Goal: Transaction & Acquisition: Purchase product/service

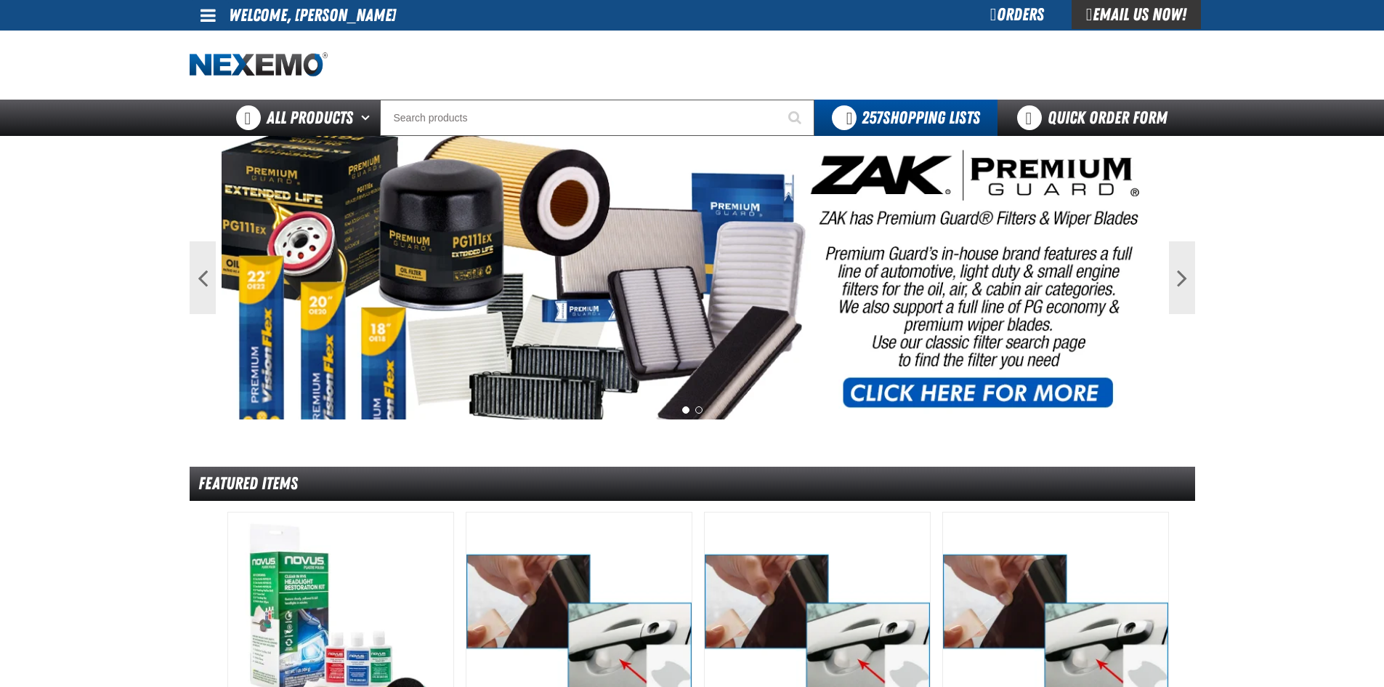
click at [1001, 8] on div "Orders" at bounding box center [1017, 14] width 109 height 29
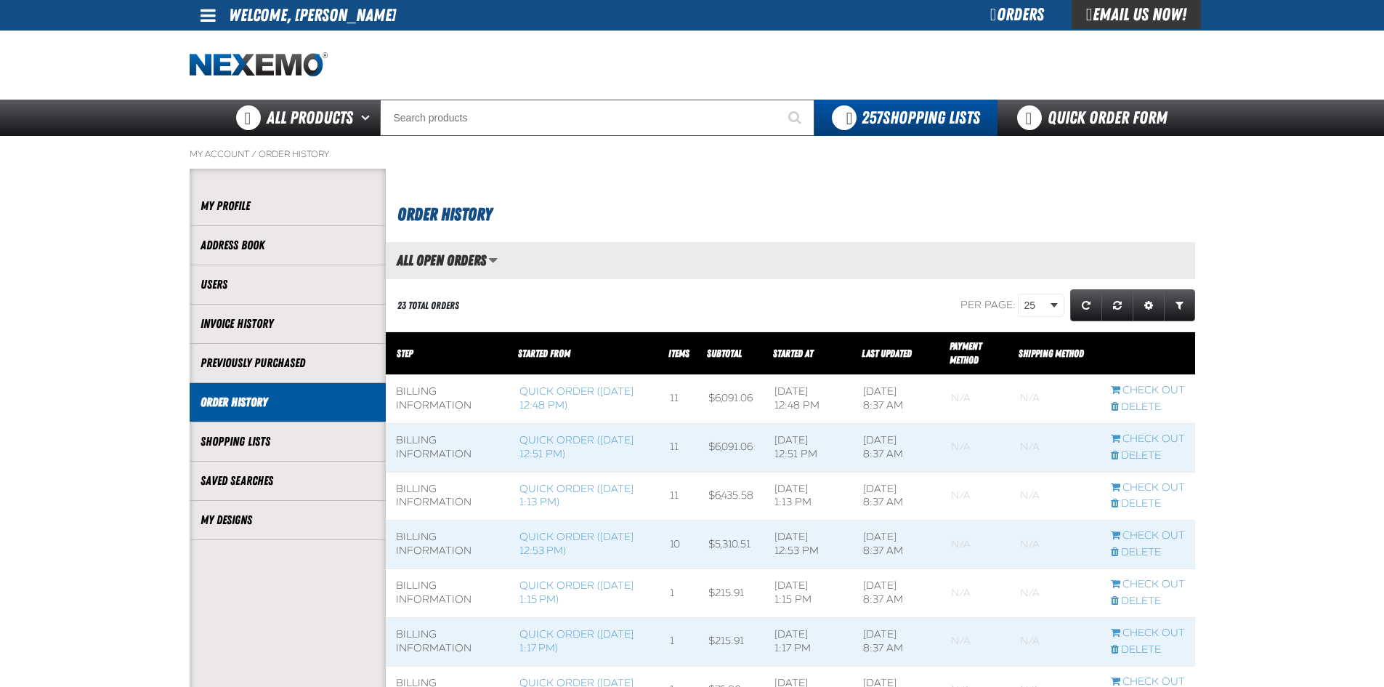
scroll to position [1, 1]
click at [1094, 111] on link "Quick Order Form" at bounding box center [1096, 118] width 197 height 36
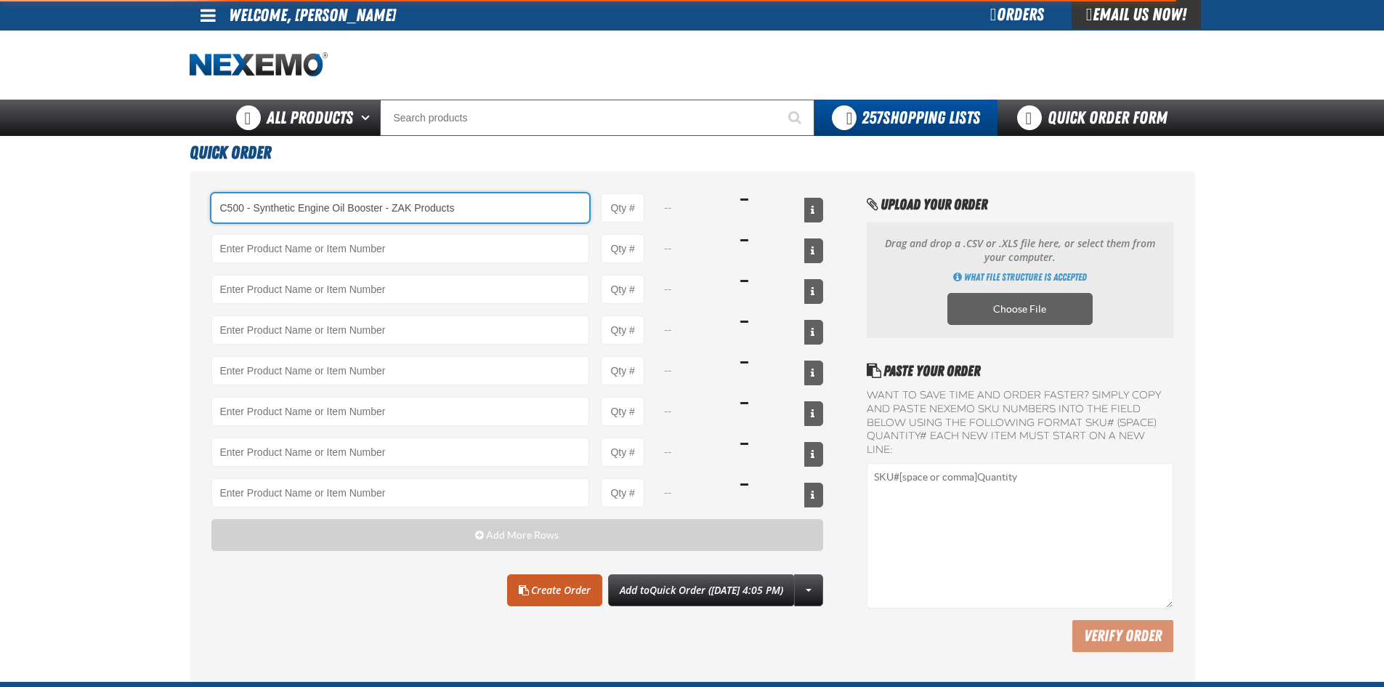
type input "C500 - Synthetic Engine Oil Booster - ZAK Products"
type input "1"
select select "bottle"
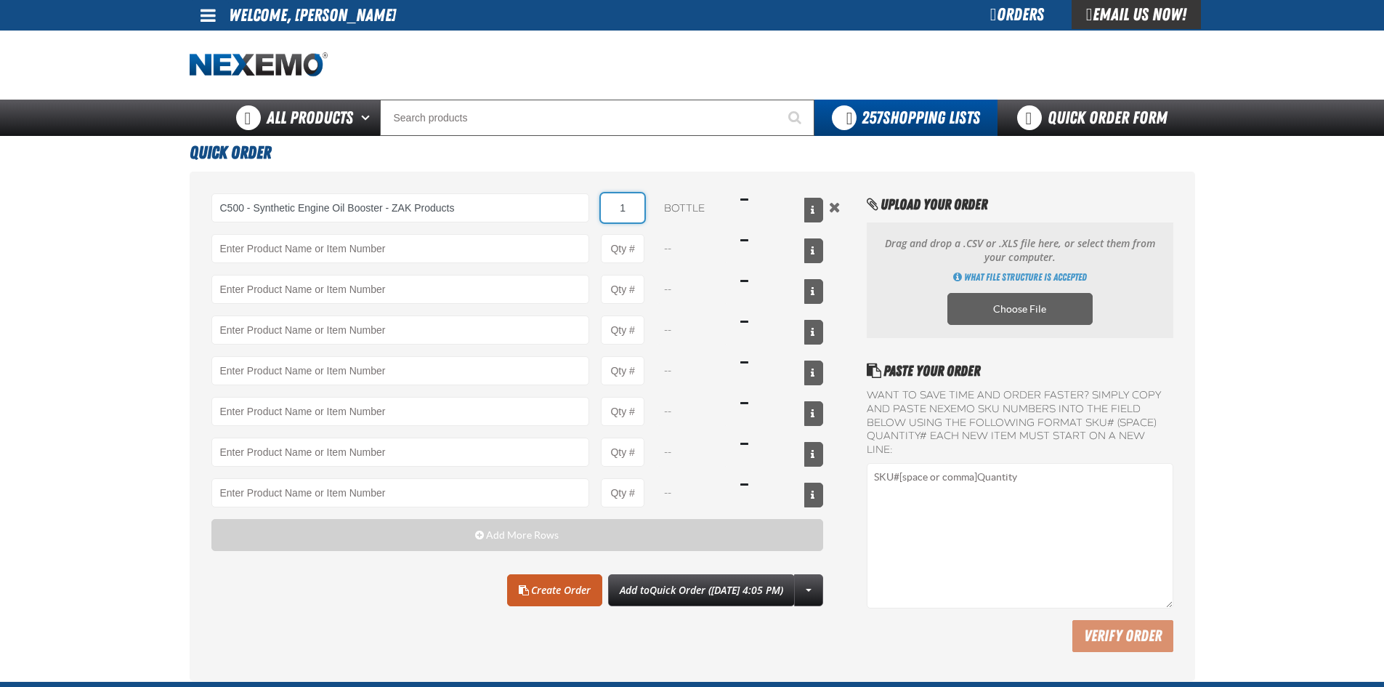
click at [634, 207] on input "1" at bounding box center [623, 207] width 44 height 29
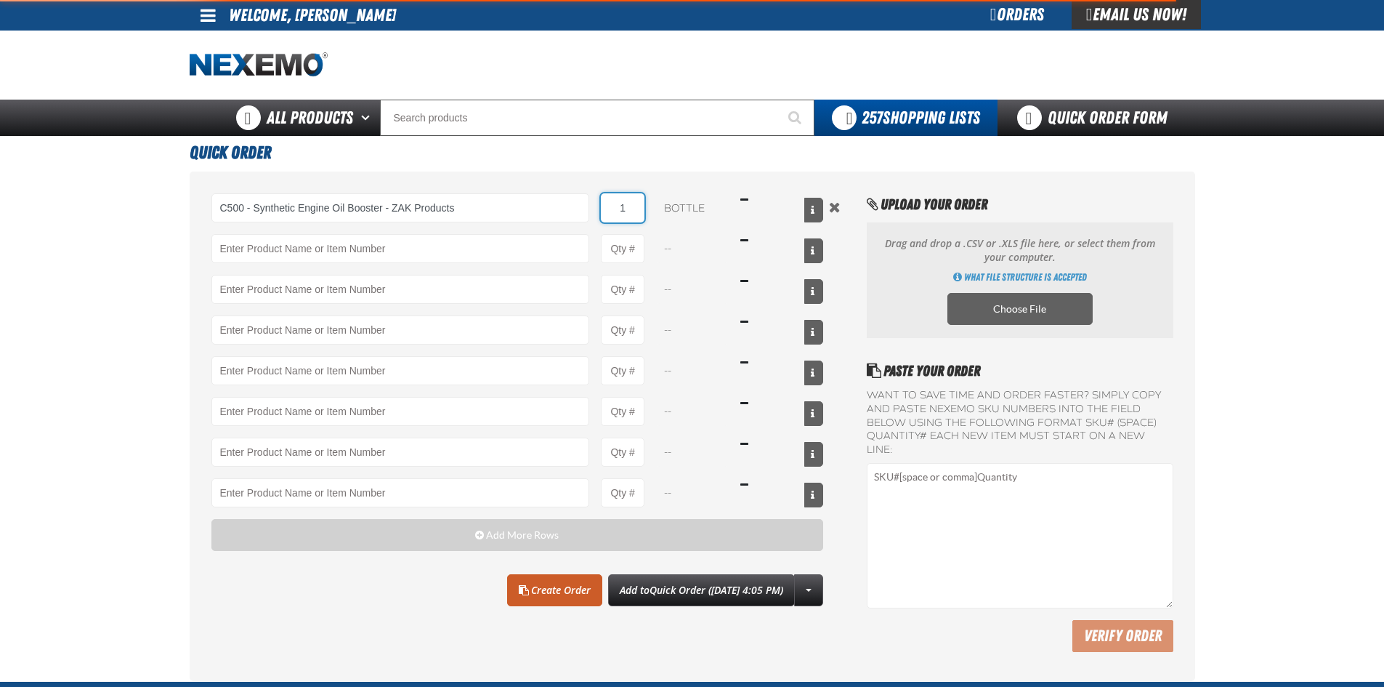
type input "C500 - Synthetic Engine Oil Booster - ZAK Products"
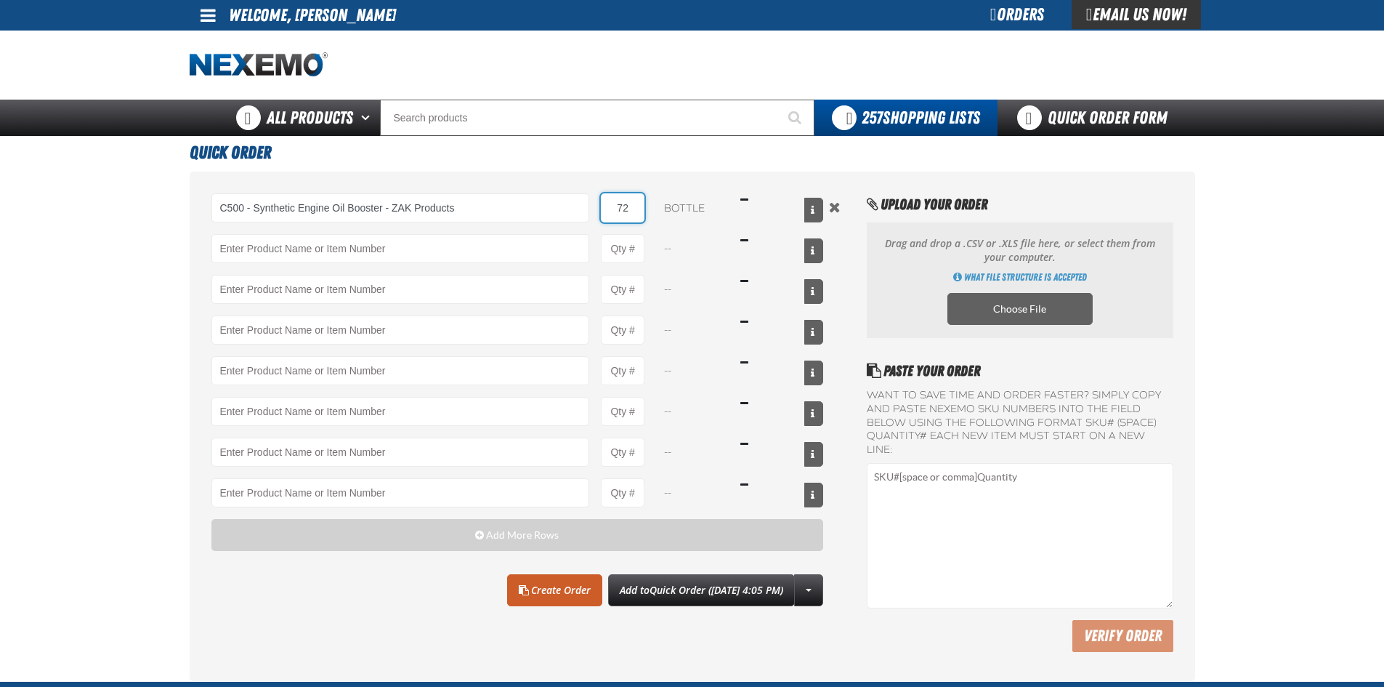
type input "72"
click at [383, 247] on input "Product" at bounding box center [400, 248] width 379 height 29
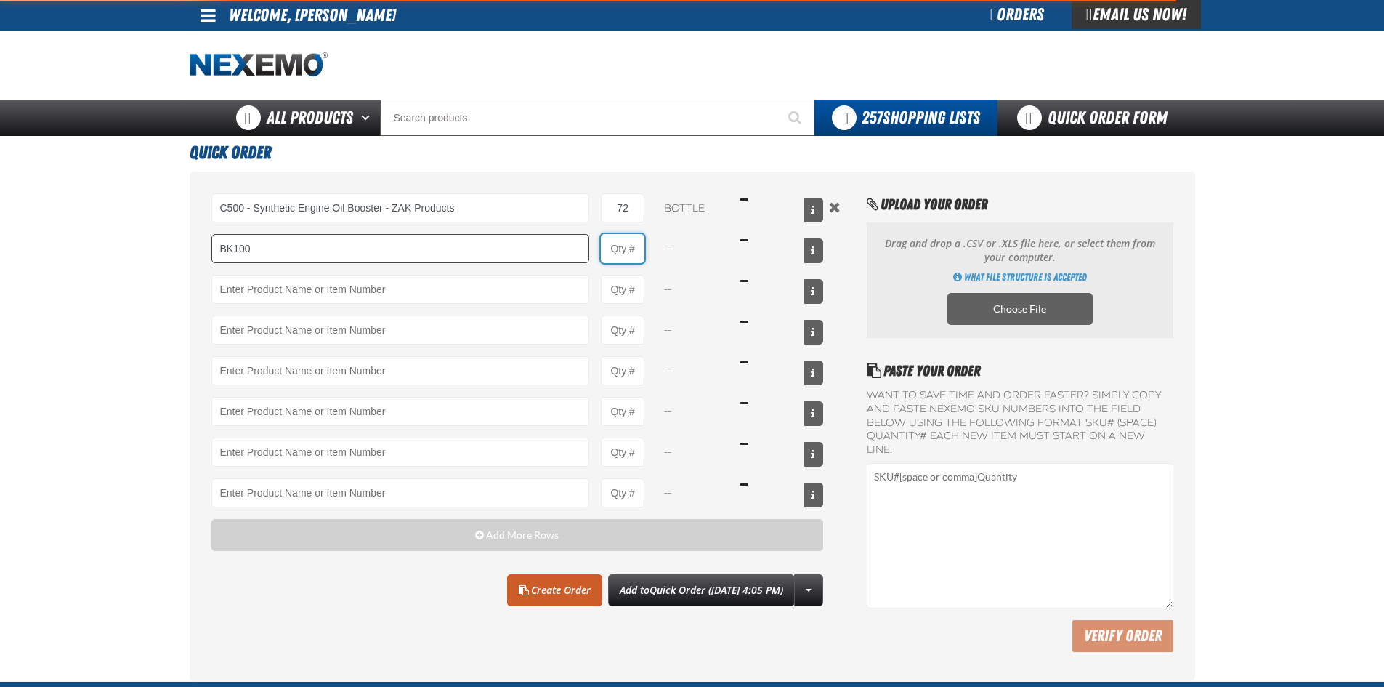
type input "BK100 - DOT 3 Brake Fluid Exchange Formula - 32 Ounce - ZAK Products"
type input "1"
select select "bottle"
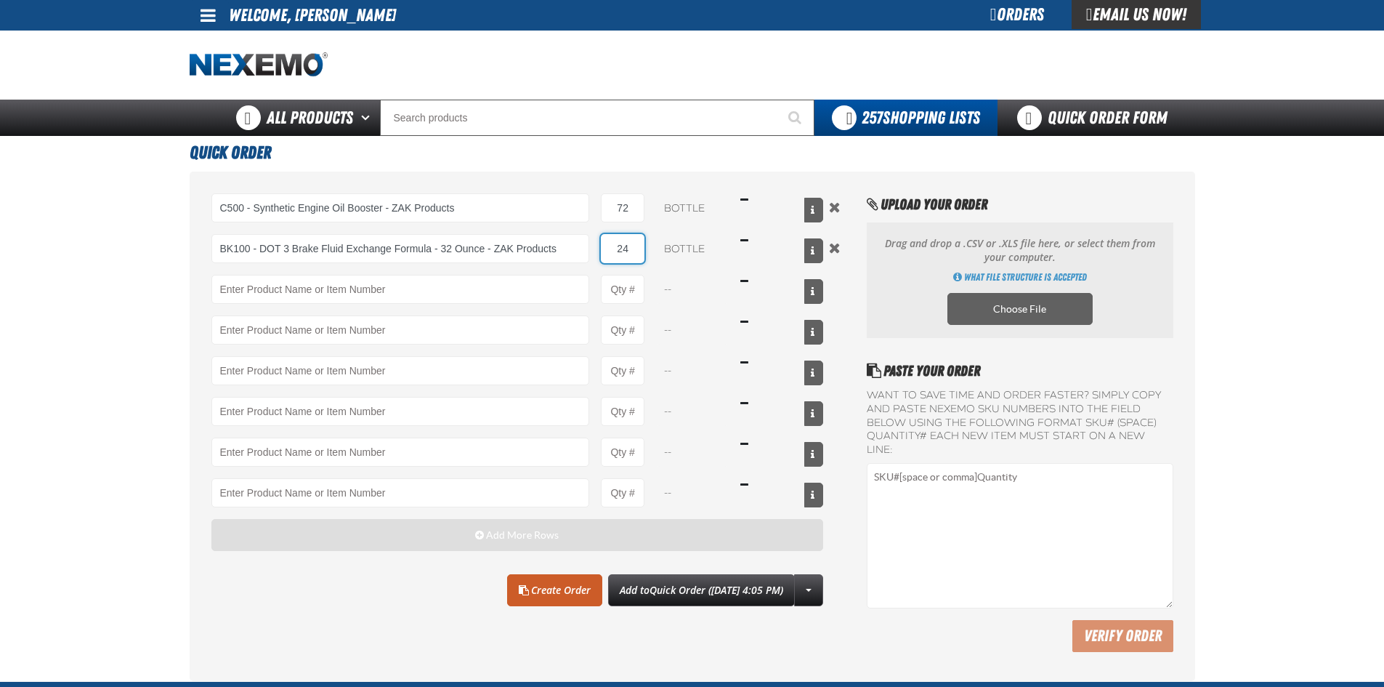
type input "24"
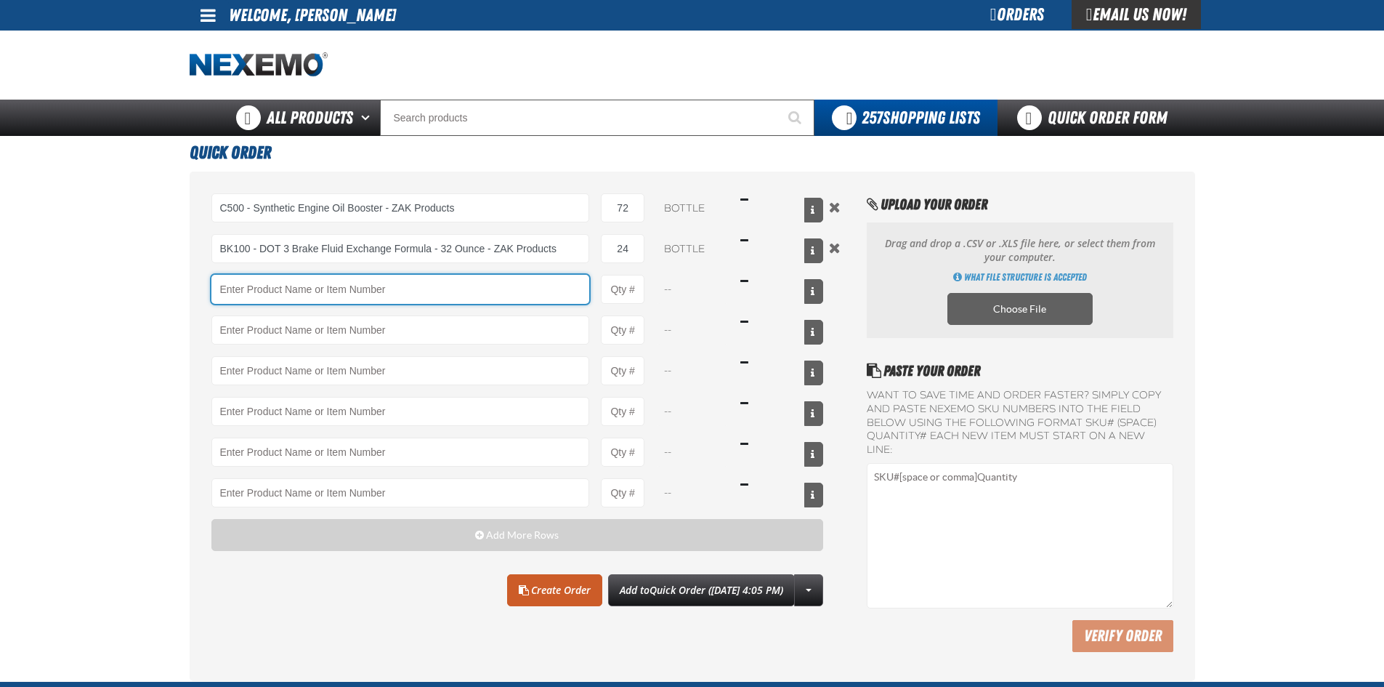
click at [288, 300] on input "Product" at bounding box center [400, 289] width 379 height 29
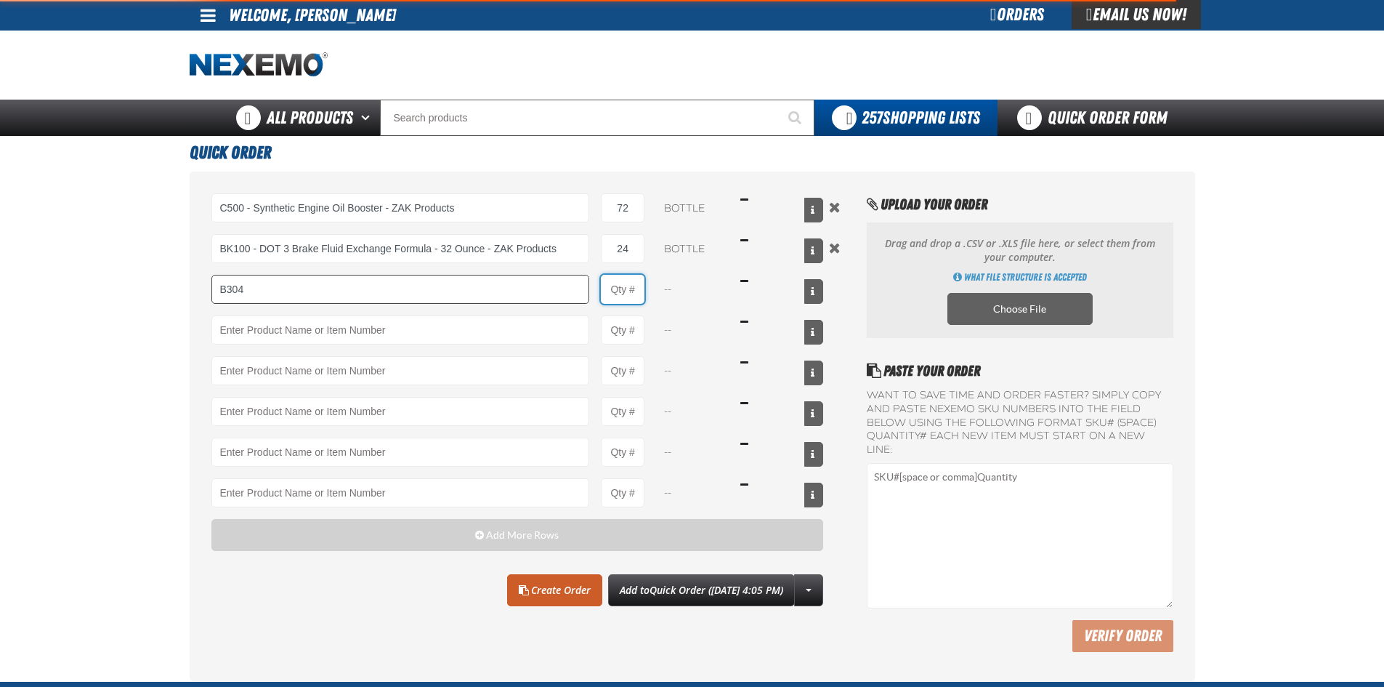
type input "B304 - Battery Service Kit - Cleaner &amp; Protector with Anti-Corrosion Pads -…"
type input "1"
select select "kit"
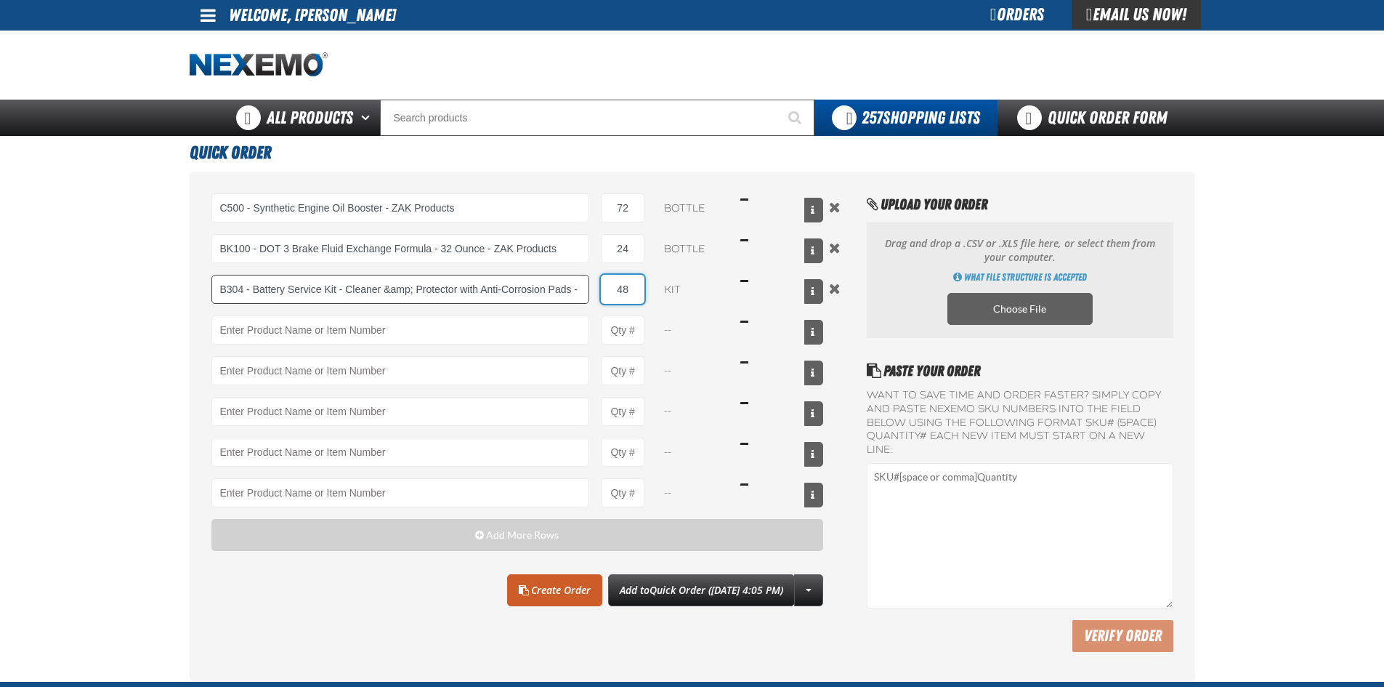
type input "48"
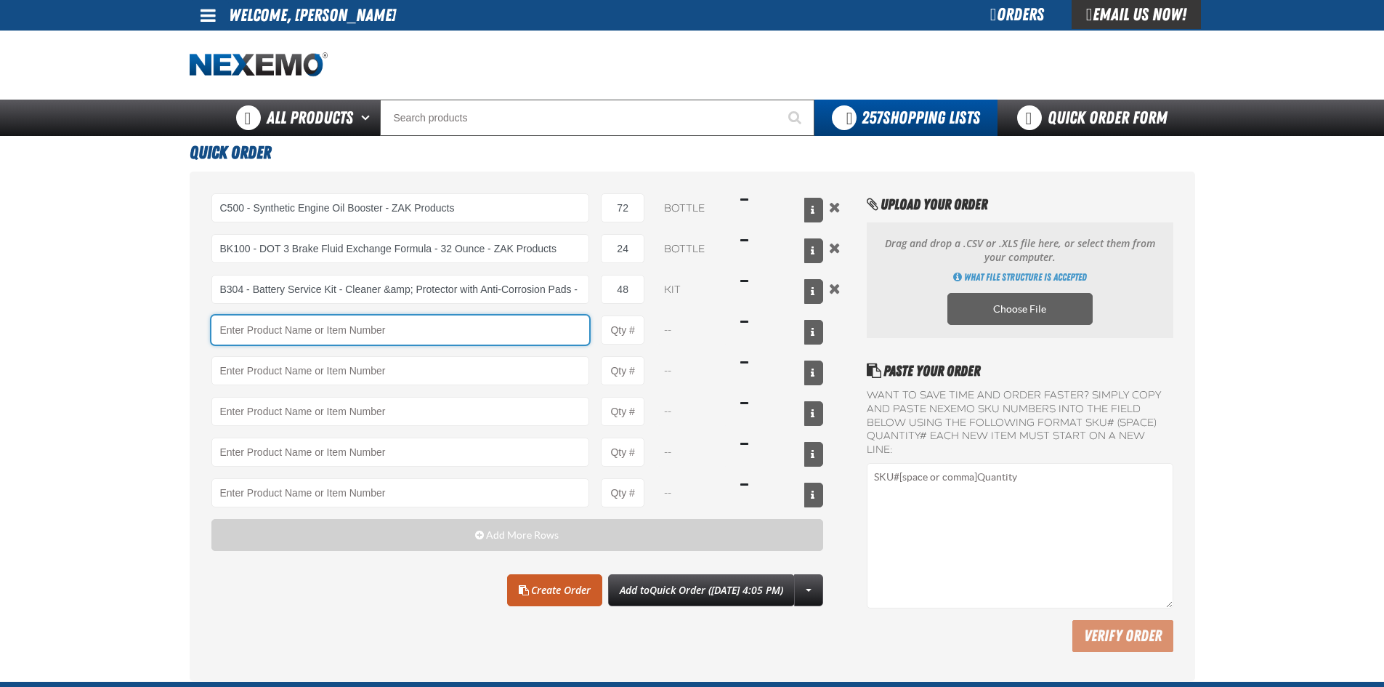
click at [297, 326] on input "Product" at bounding box center [400, 329] width 379 height 29
type input "AC102 - ZO2 Complete Air Deodorizing System - ZAK Products (100 Pack)"
type input "1"
select select "pack"
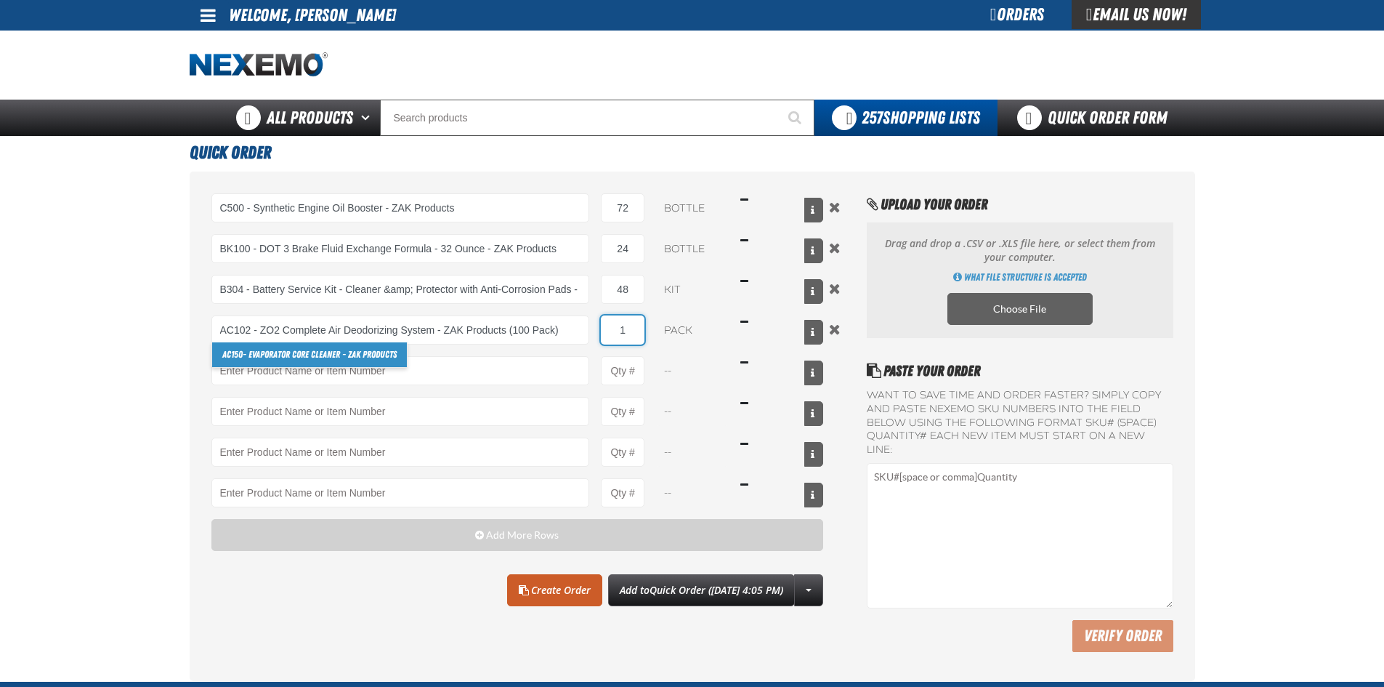
click at [641, 334] on input "1" at bounding box center [623, 329] width 44 height 29
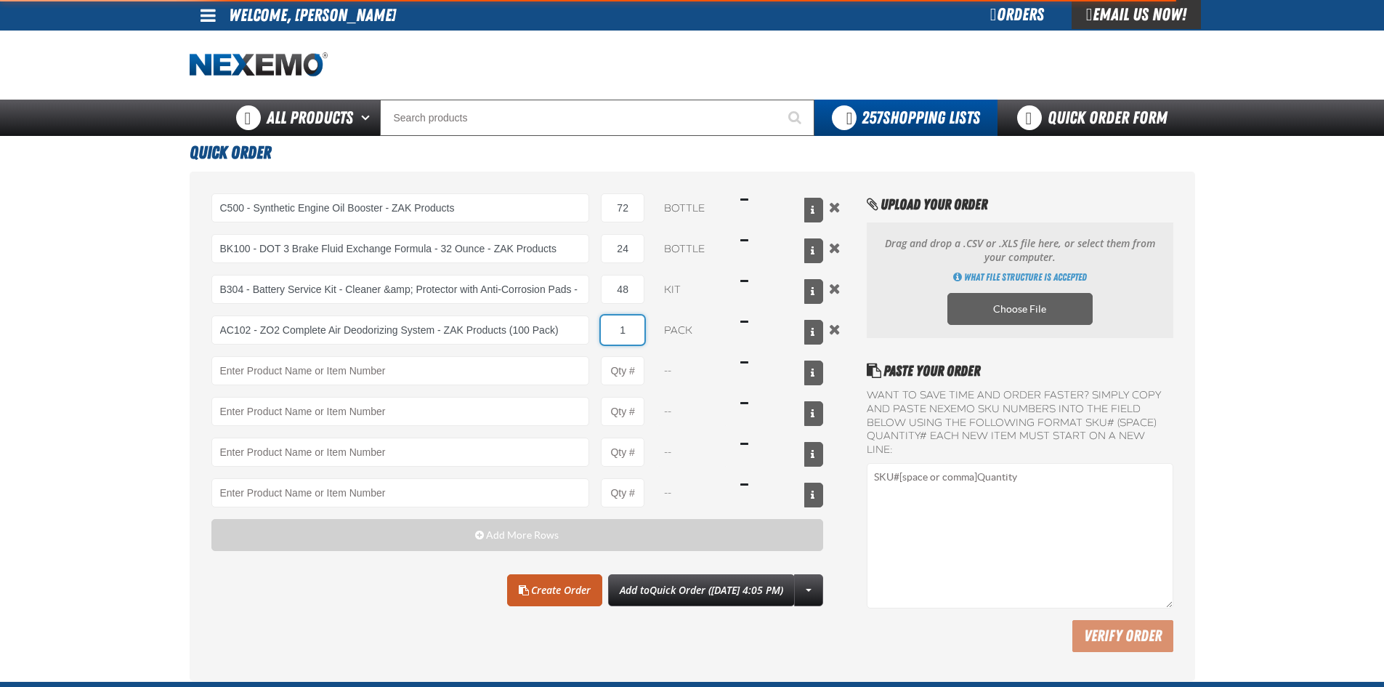
type input "AC102 - ZO2 Complete Air Deodorizing System - ZAK Products (100 Pack)"
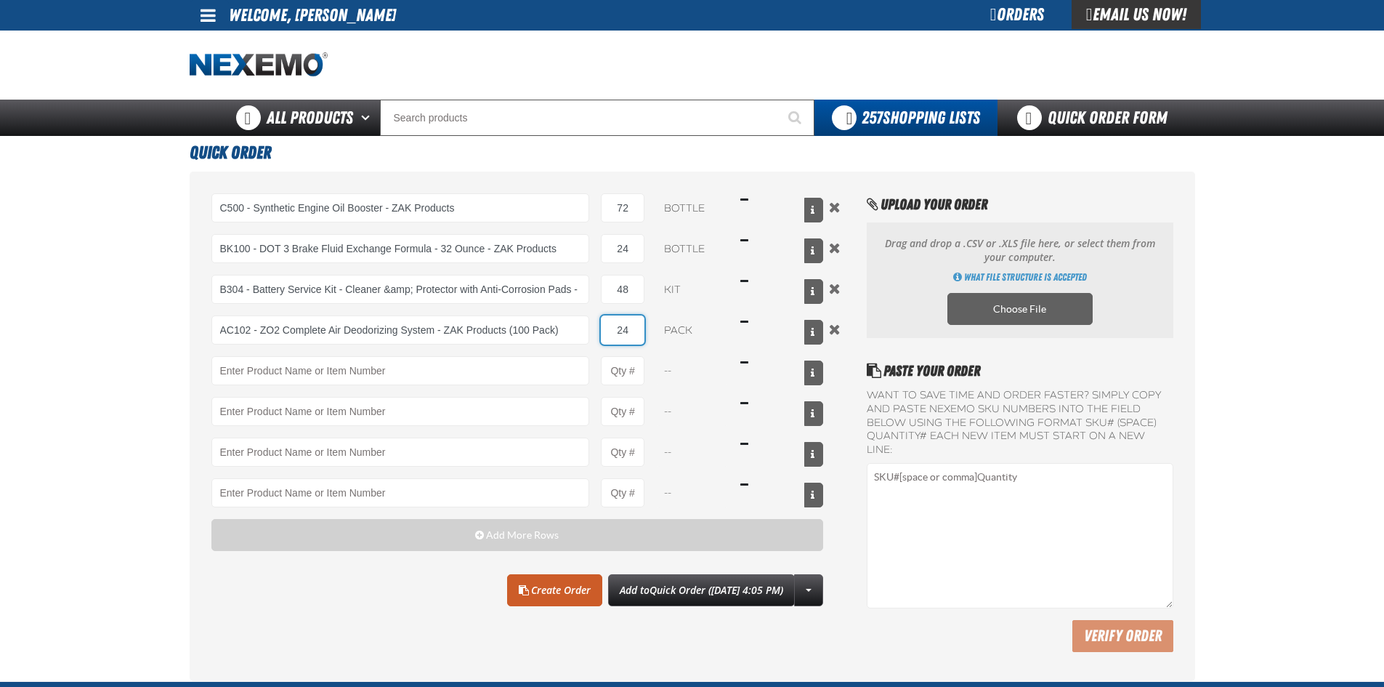
type input "24"
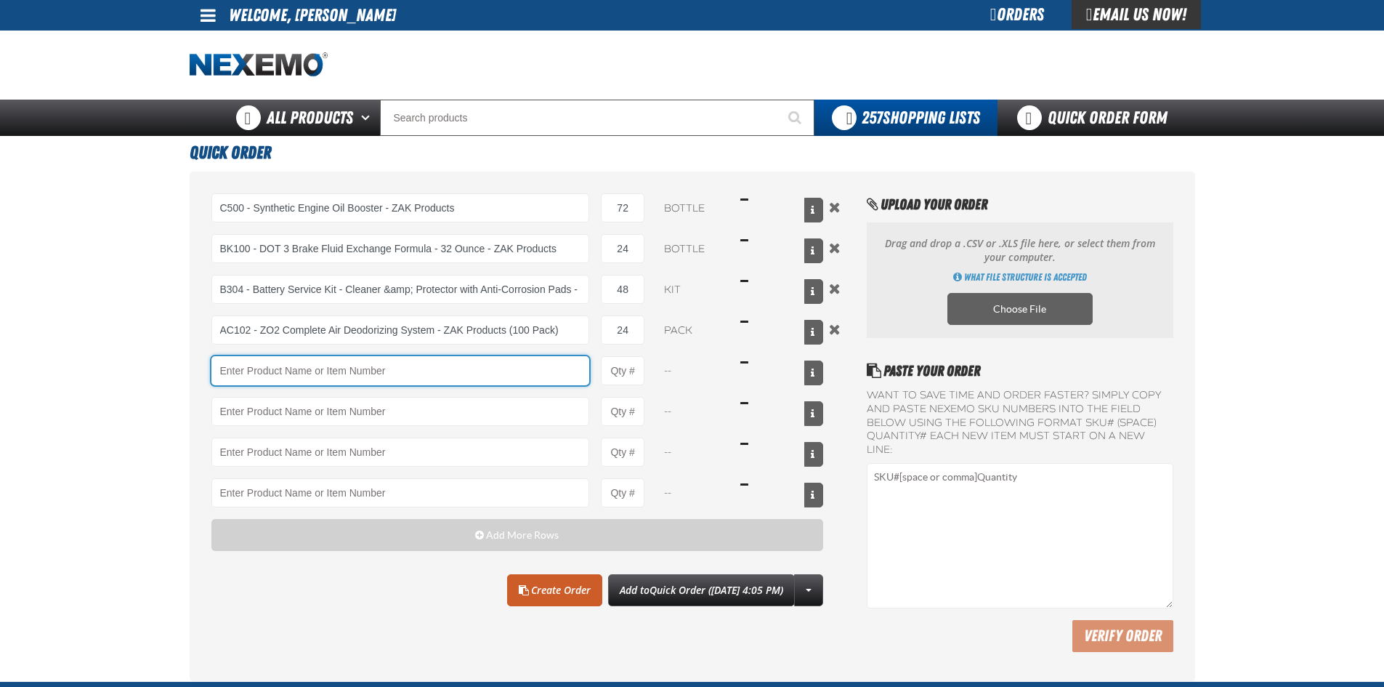
click at [350, 374] on input "Product" at bounding box center [400, 370] width 379 height 29
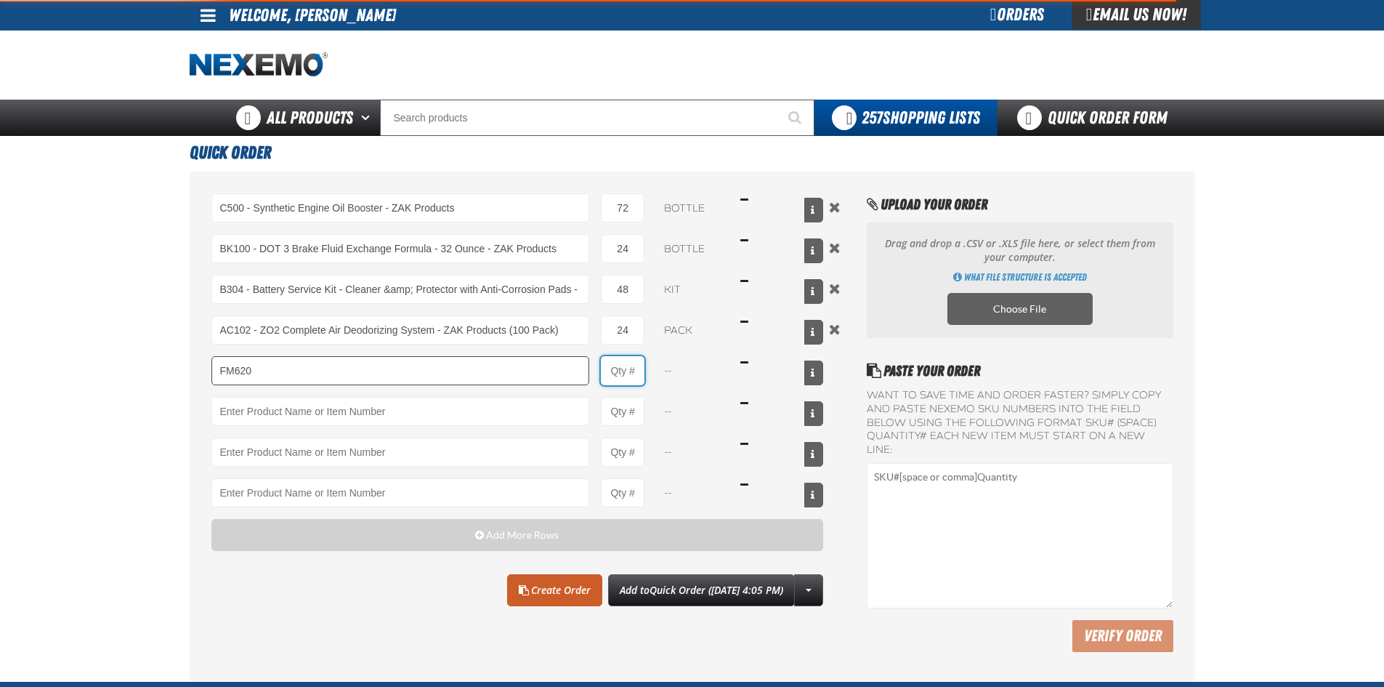
type input "FM620 - Fuel Injection Cleaner - ZAK Products"
type input "1"
select select "bottle"
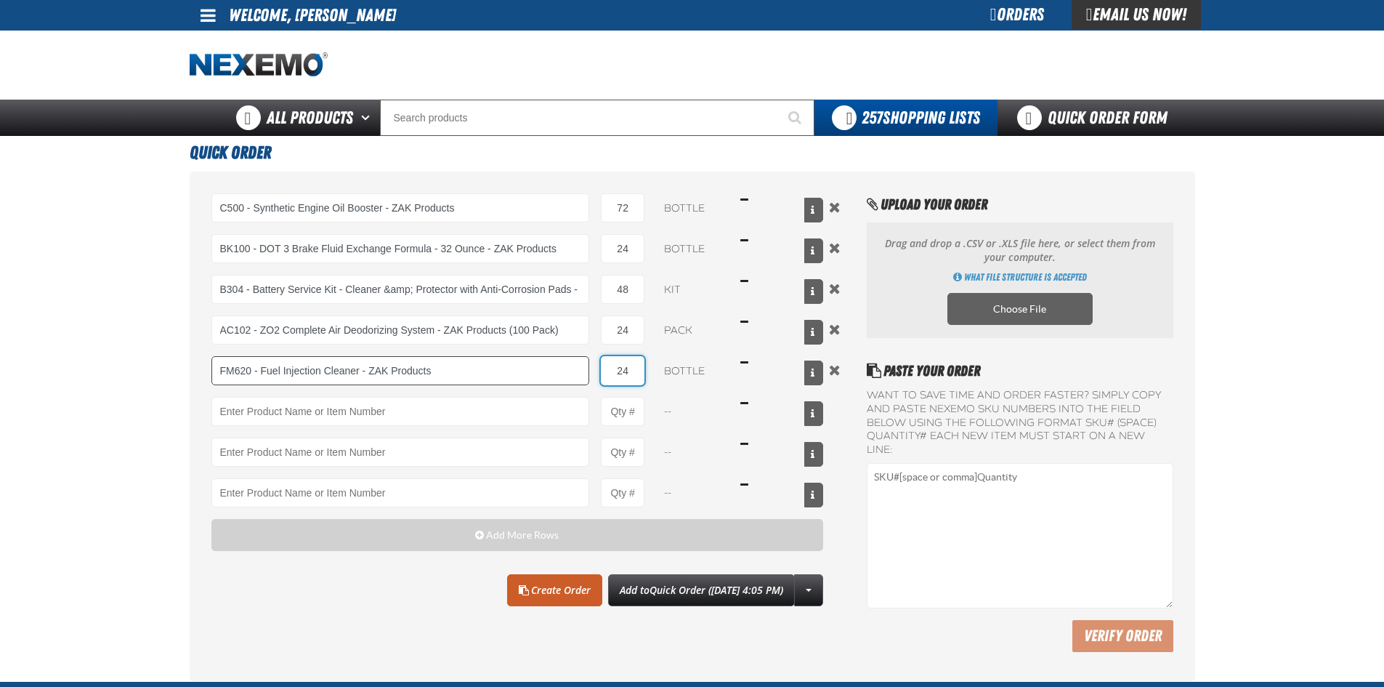
type input "24"
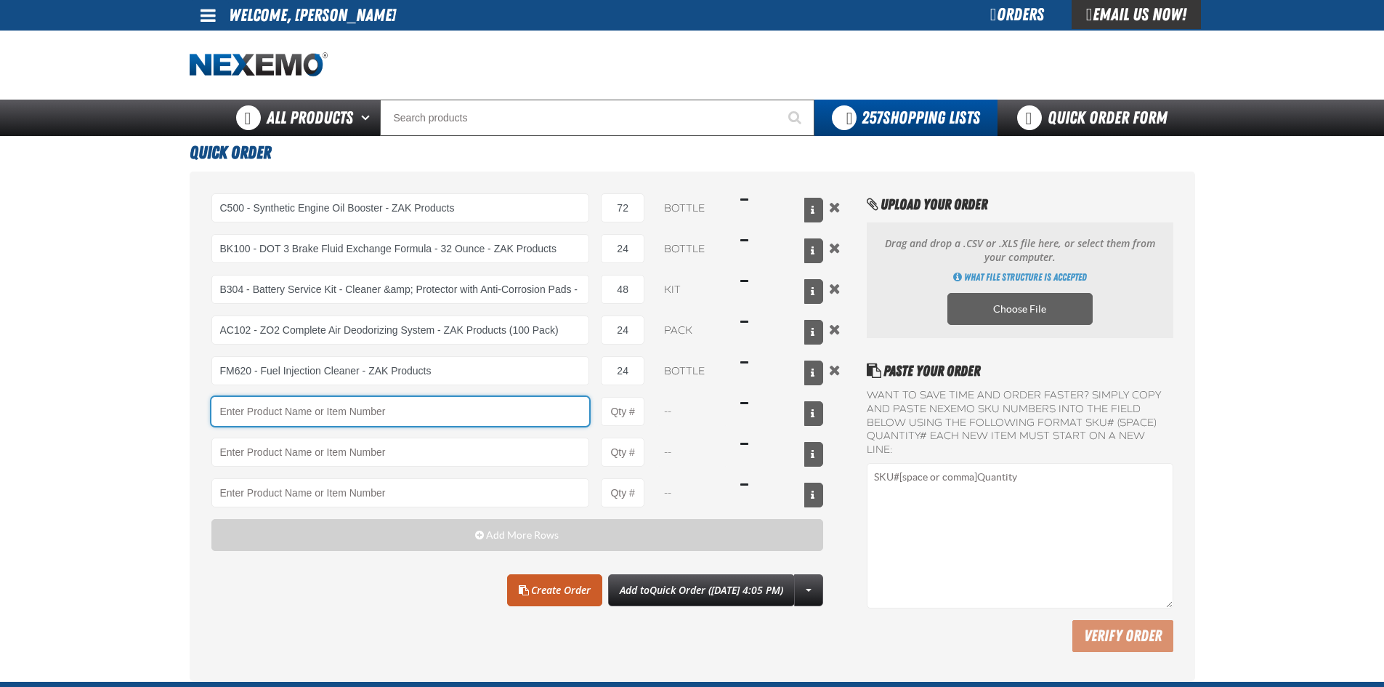
click at [298, 417] on input "Product" at bounding box center [400, 411] width 379 height 29
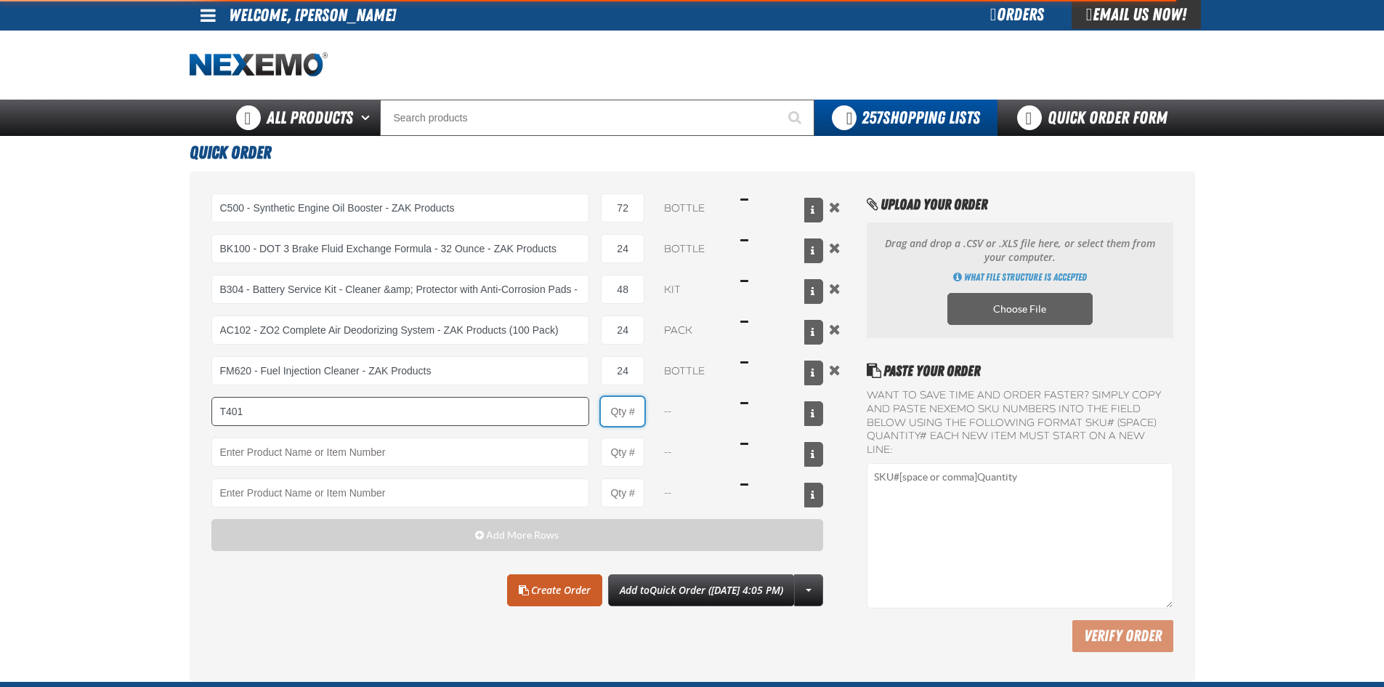
type input "T401 - Automatic Transmission Conditioner - ZAK Products"
type input "1"
select select "bottle"
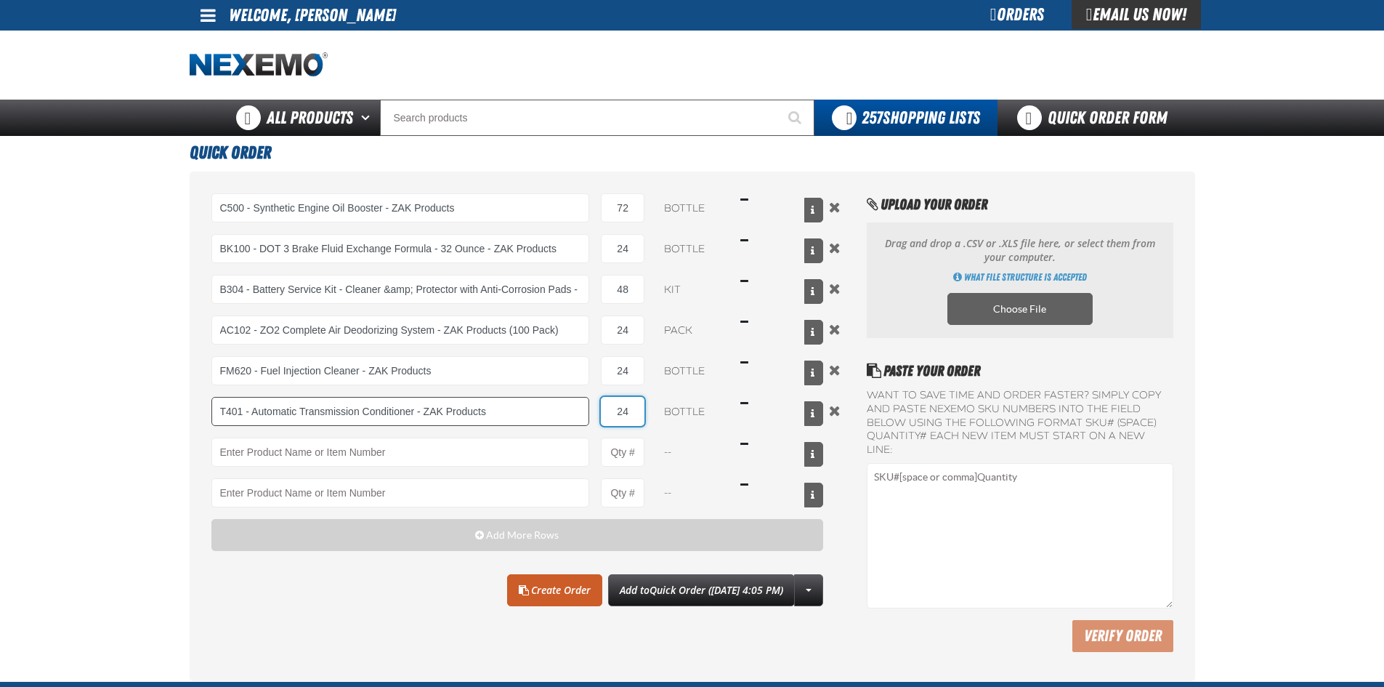
type input "24"
click at [273, 448] on input "Product" at bounding box center [400, 451] width 379 height 29
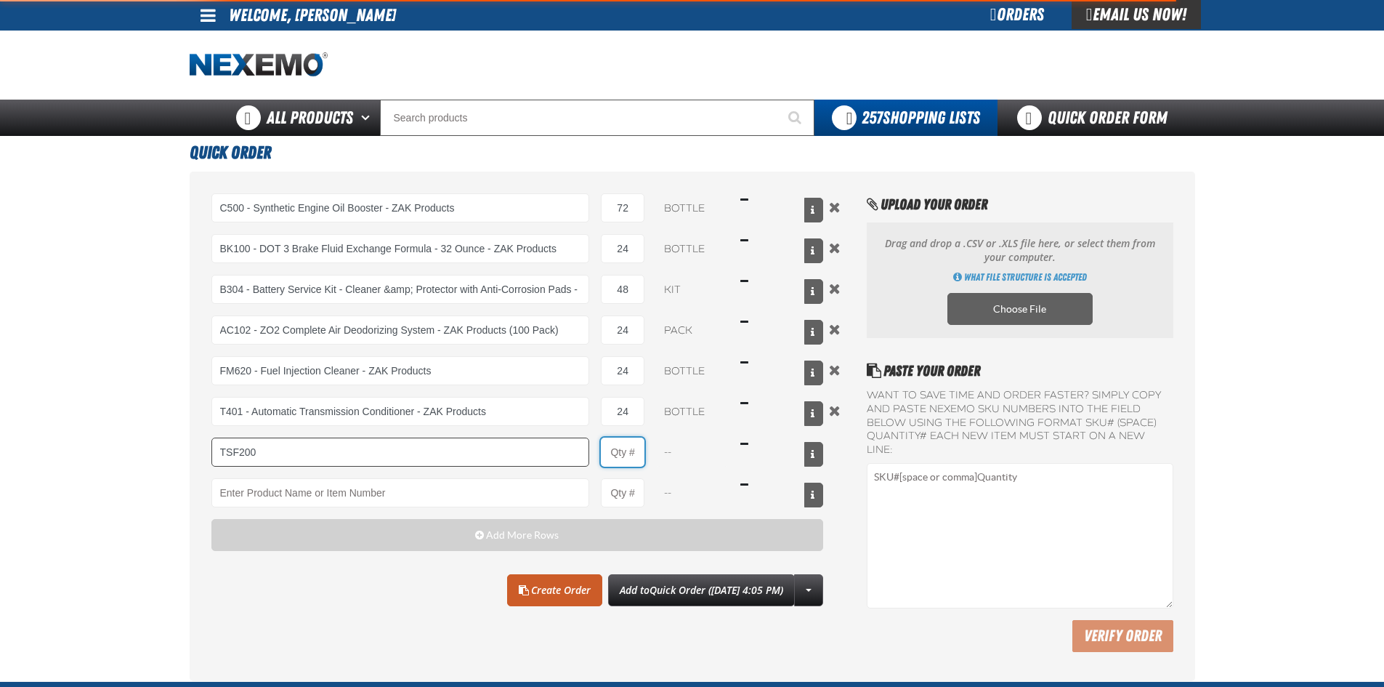
type input "TSF200 - 2-Step GDI Intake Cleaning Service"
type input "1"
select select "kit"
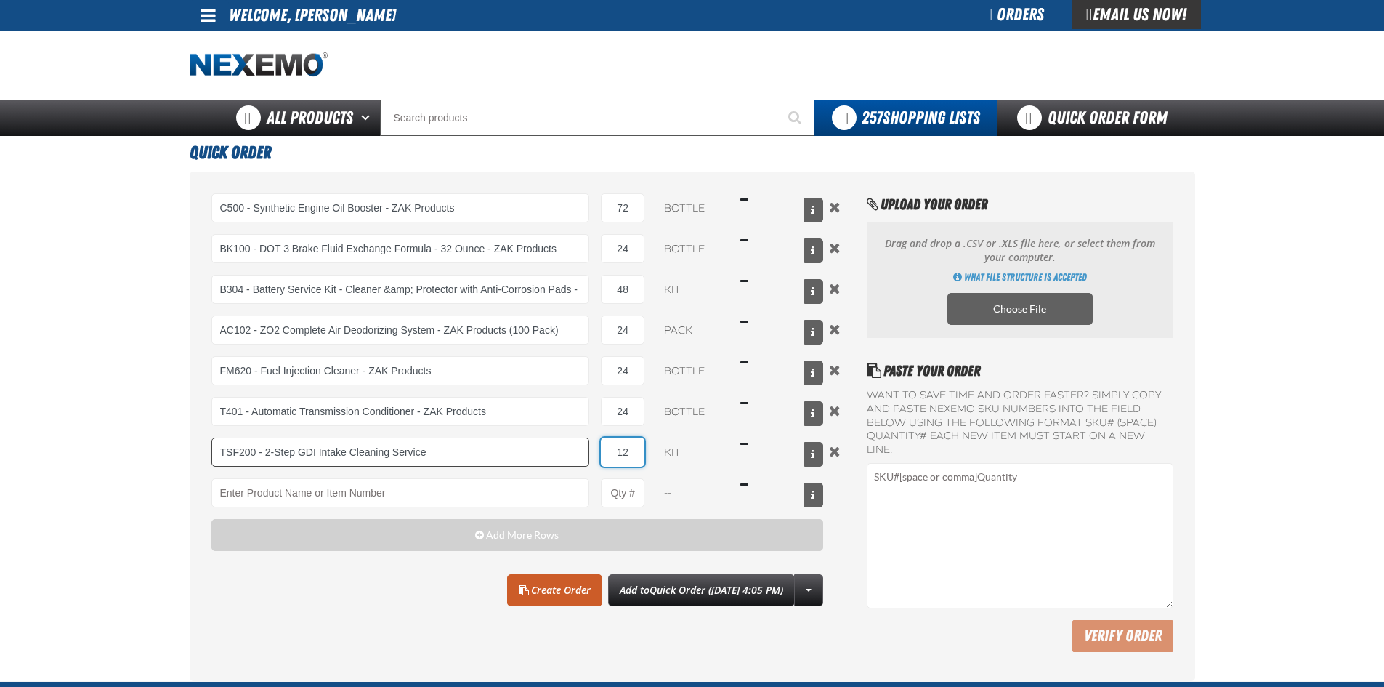
type input "12"
click at [260, 494] on input "Product" at bounding box center [400, 492] width 379 height 29
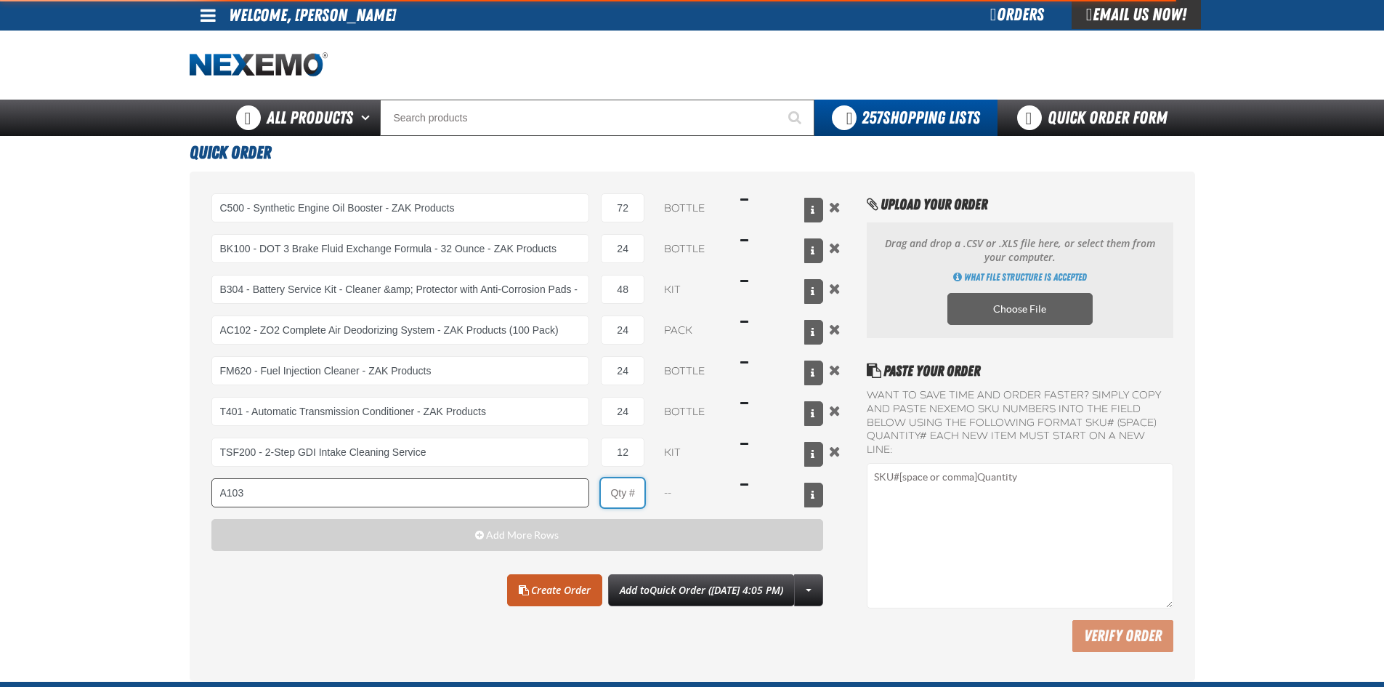
type input "A103 - Throttle Body and Intake Cleaner - ZAK Products"
type input "1"
select select "can"
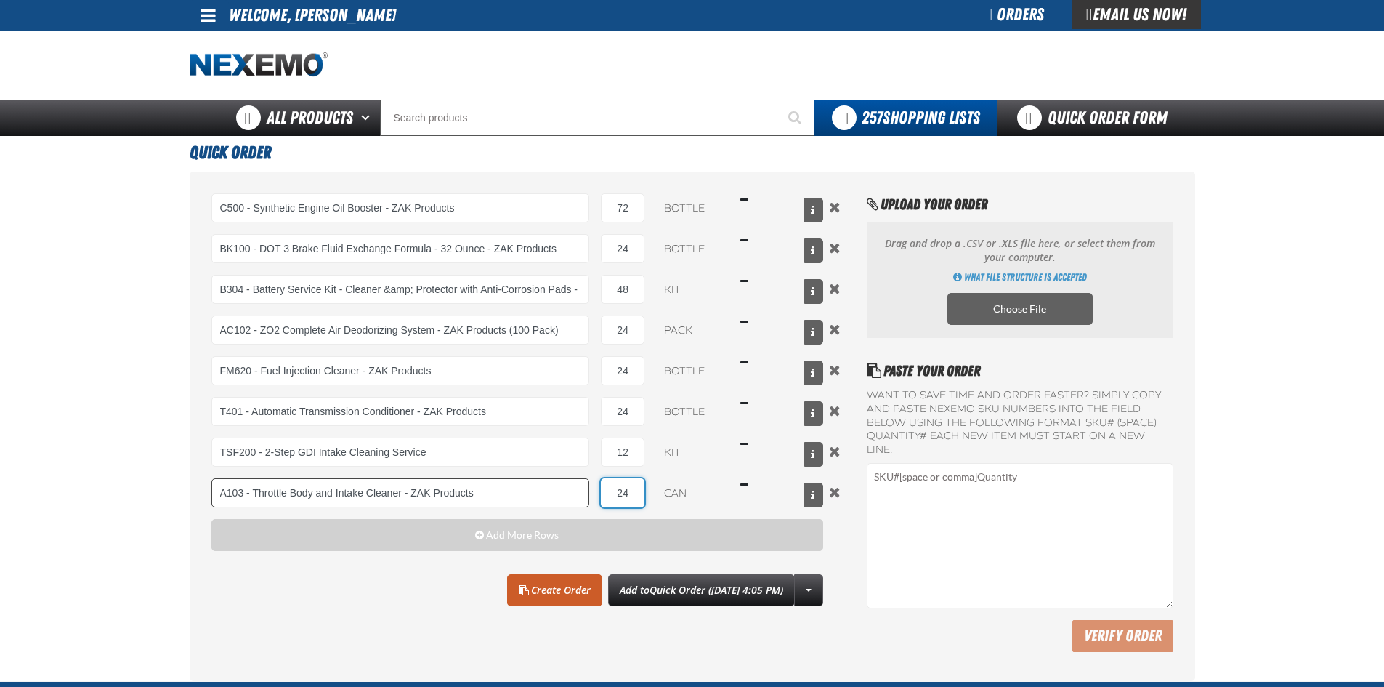
type input "24"
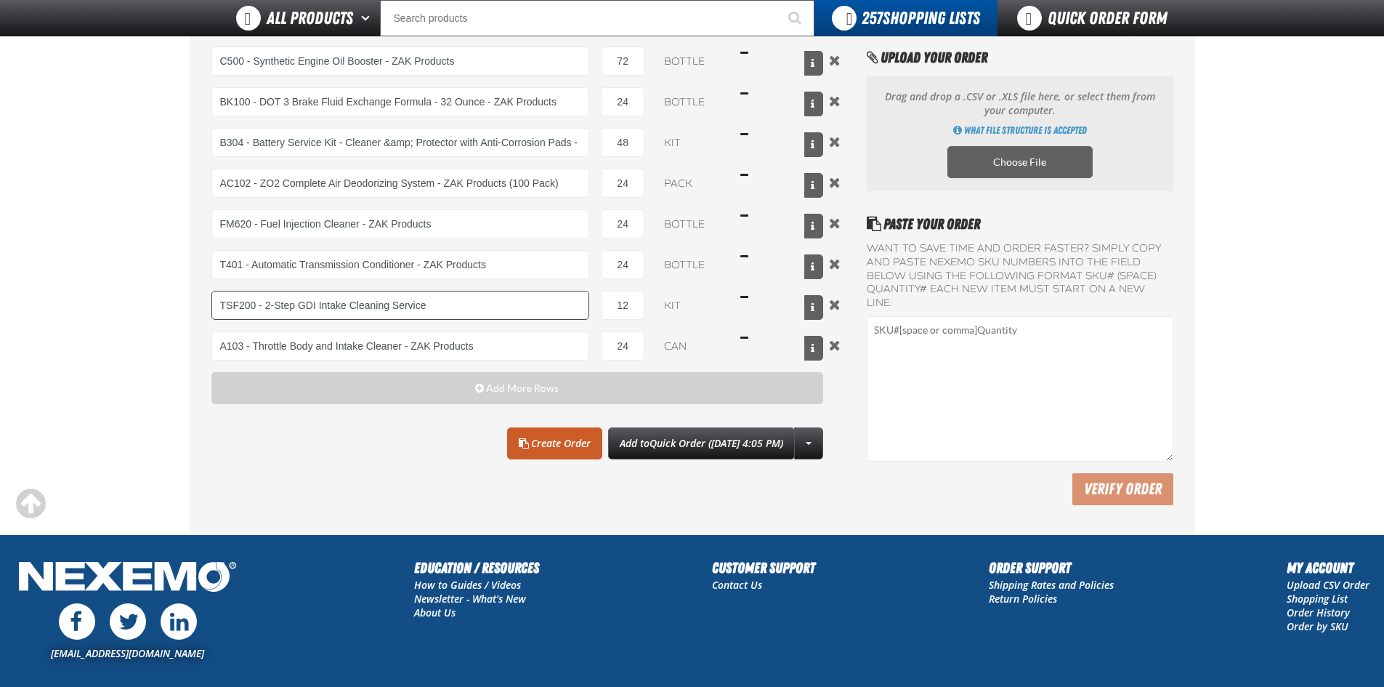
scroll to position [73, 0]
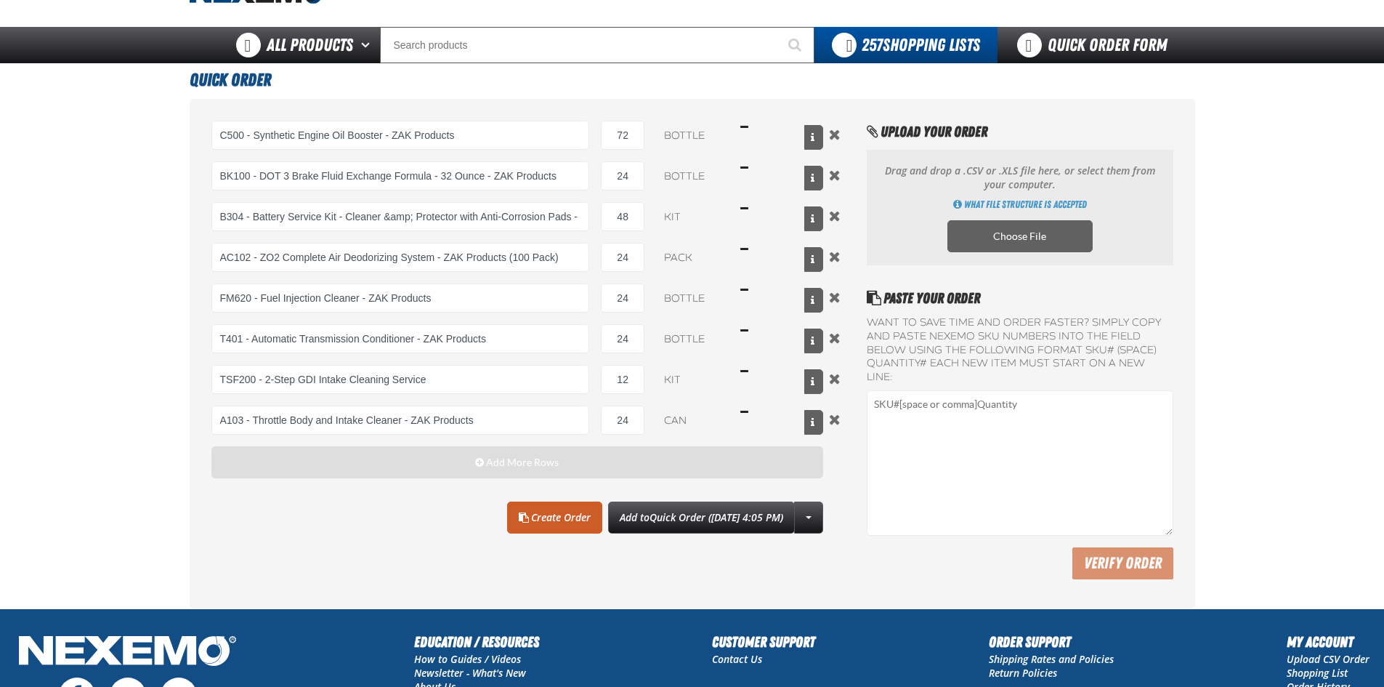
click at [504, 461] on span "Add More Rows" at bounding box center [522, 462] width 73 height 12
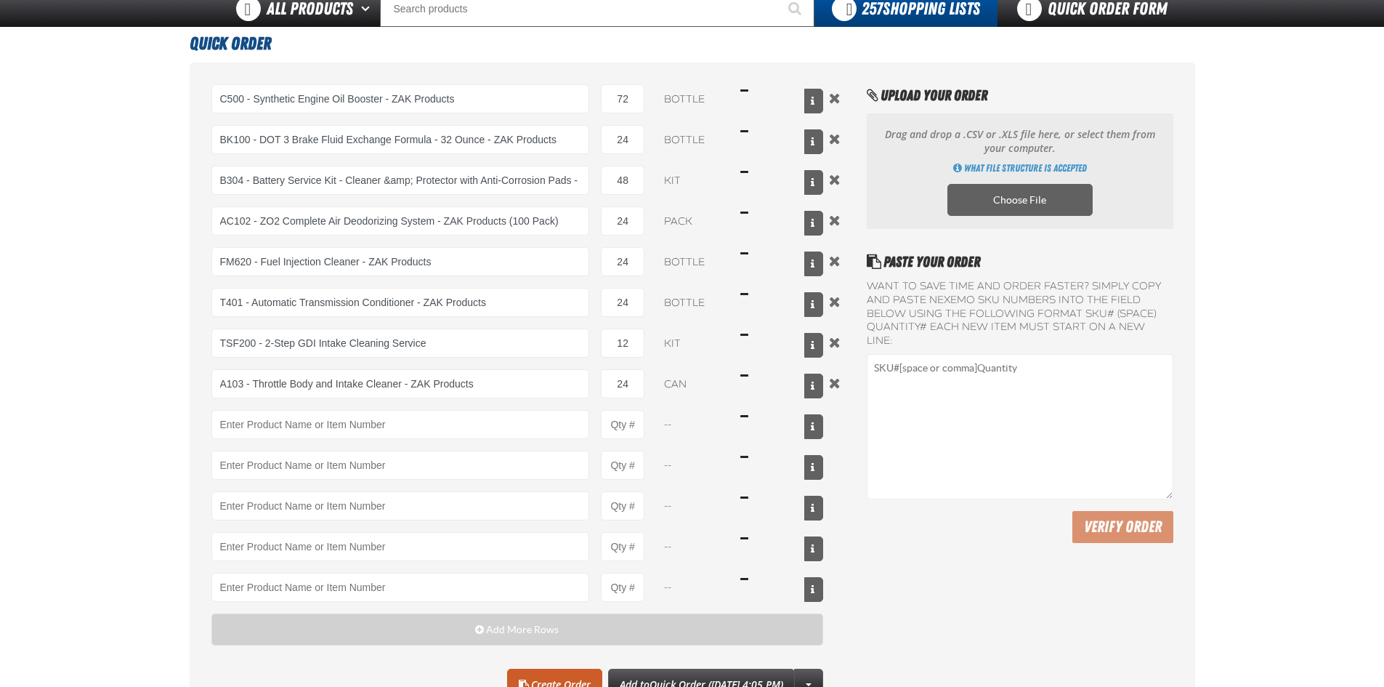
scroll to position [145, 0]
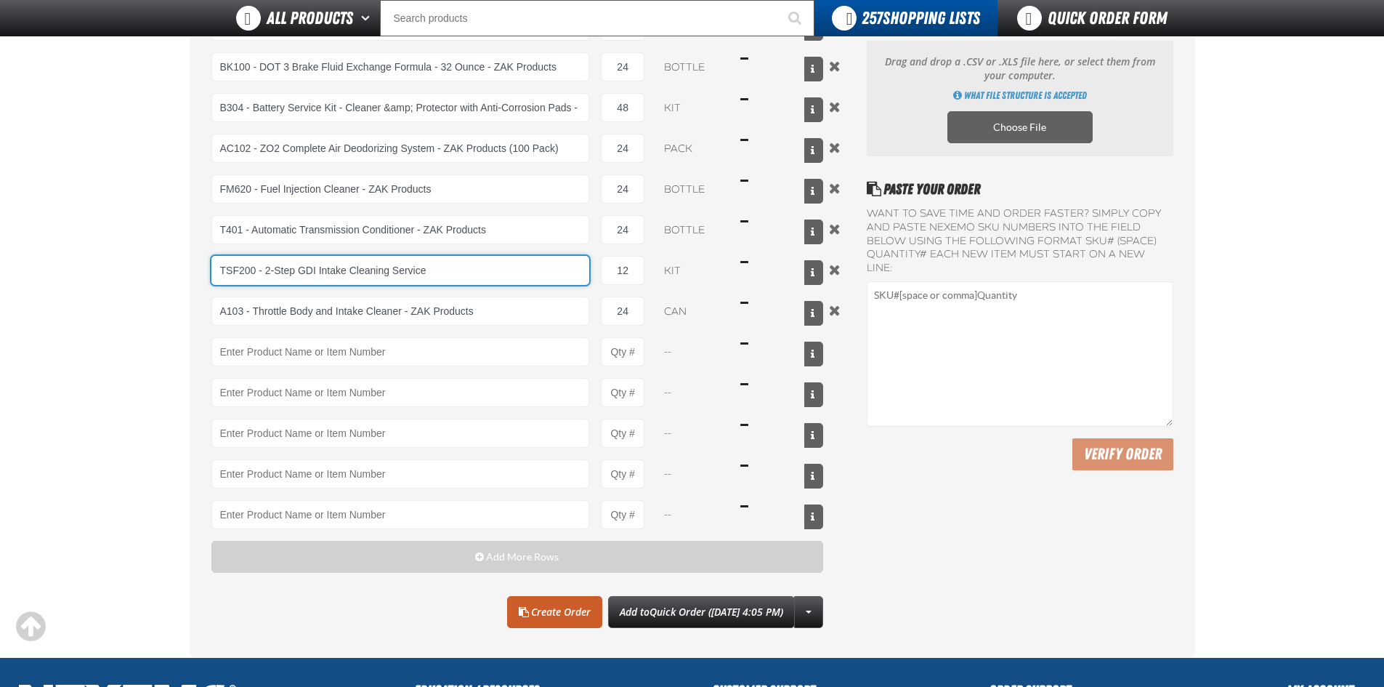
click at [286, 263] on input "TSF200 - 2-Step GDI Intake Cleaning Service" at bounding box center [400, 270] width 379 height 29
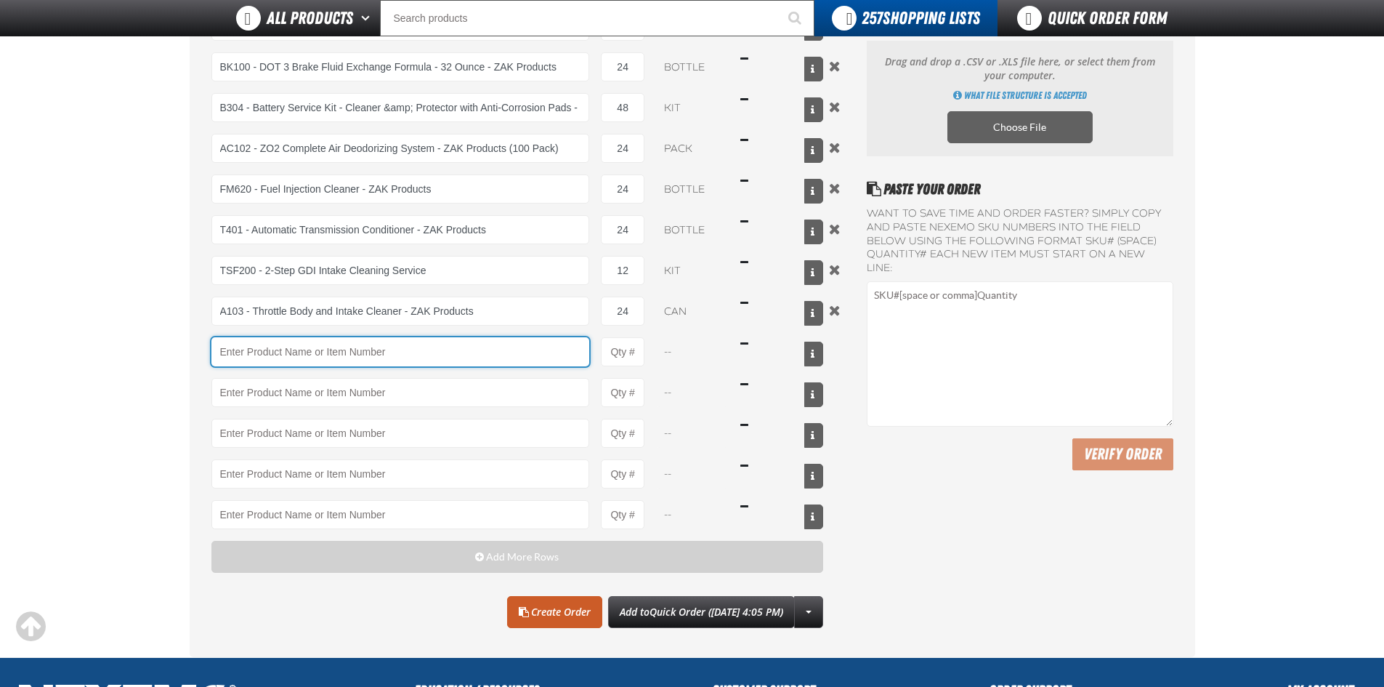
click at [300, 353] on input "Product" at bounding box center [400, 351] width 379 height 29
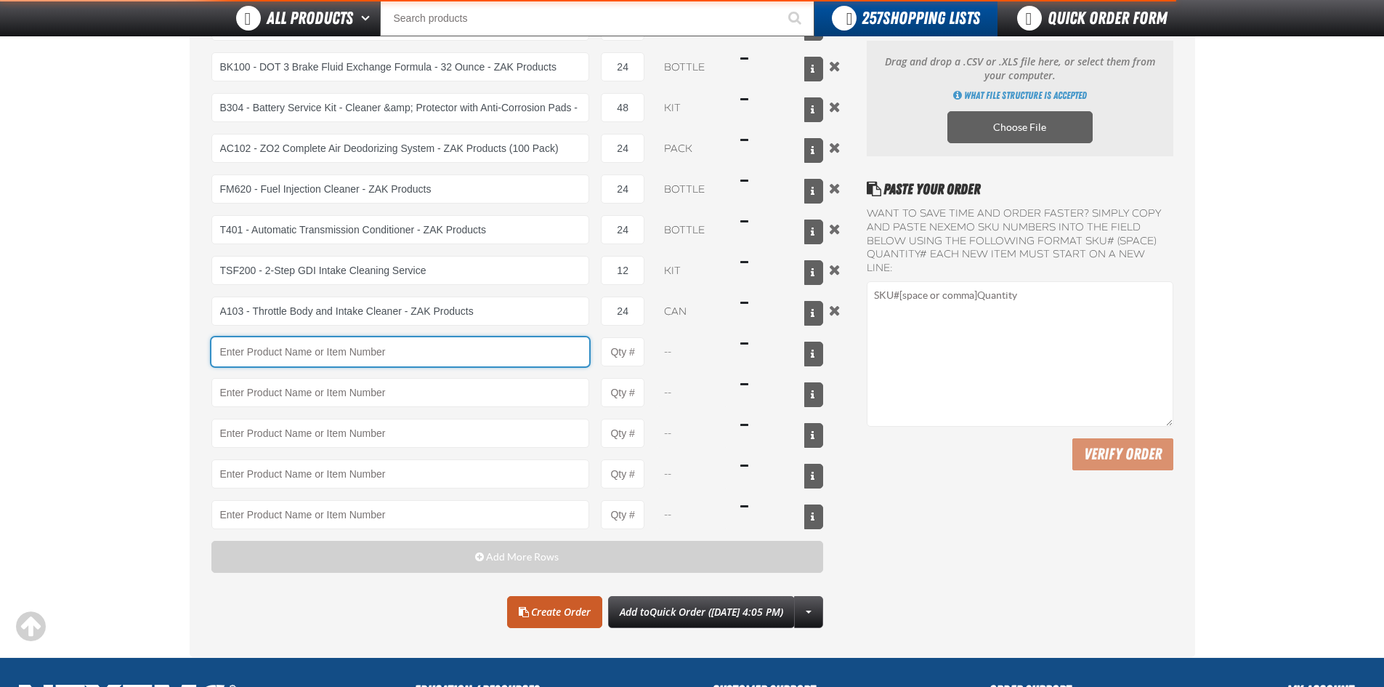
type input "TSF200 - 2-Step GDI Intake Cleaning Service"
type input "WW942 - VOC Compliant Windshield Wash Concentrate - ZAK Products"
type input "1"
select select "bottle"
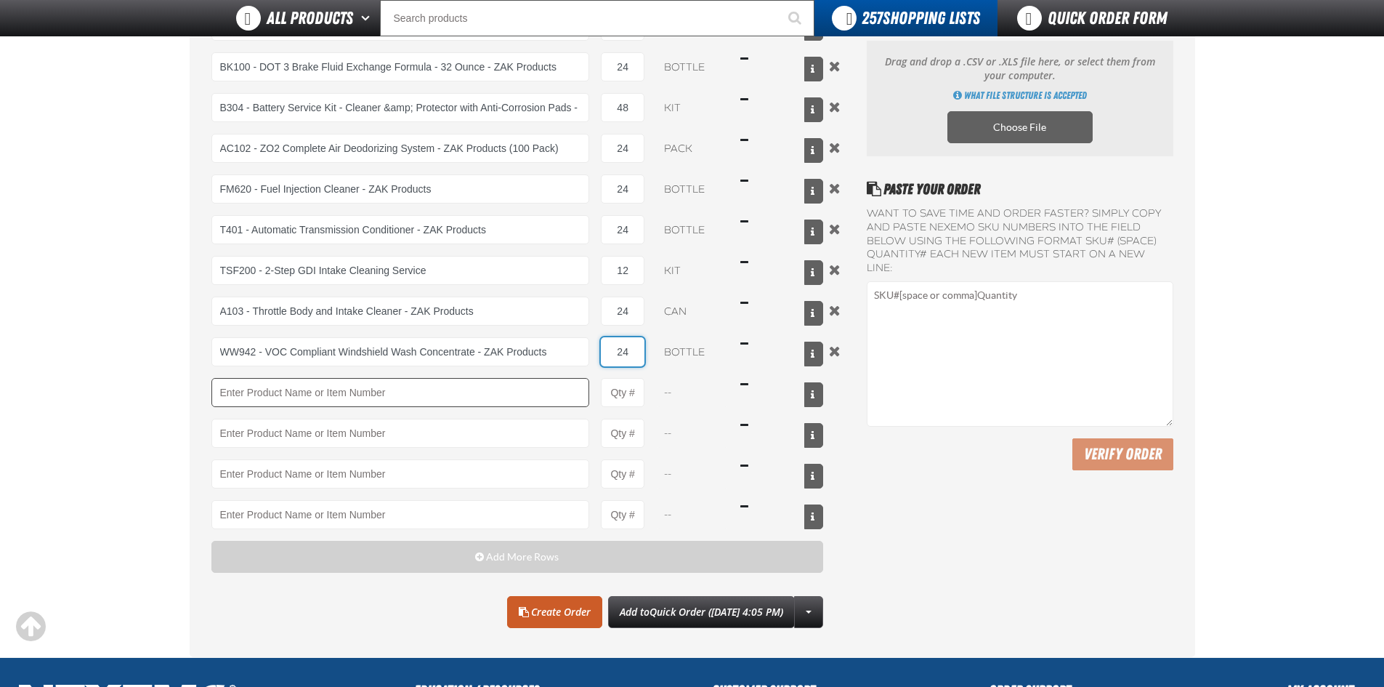
type input "24"
click at [85, 357] on main "Quick Order C500 - Synthetic Engine Oil Booster - ZAK Products C500 - Synthetic…" at bounding box center [692, 305] width 1384 height 703
click at [530, 610] on link "Create Order" at bounding box center [554, 612] width 95 height 32
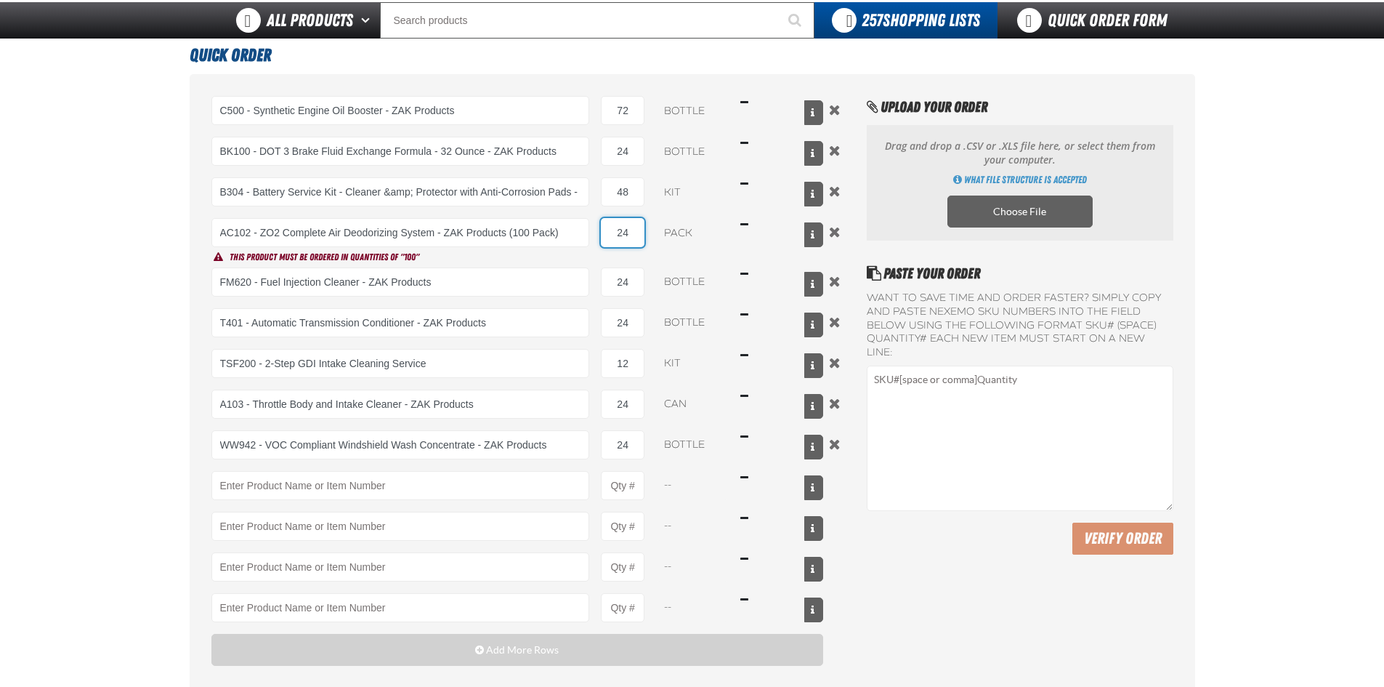
scroll to position [73, 0]
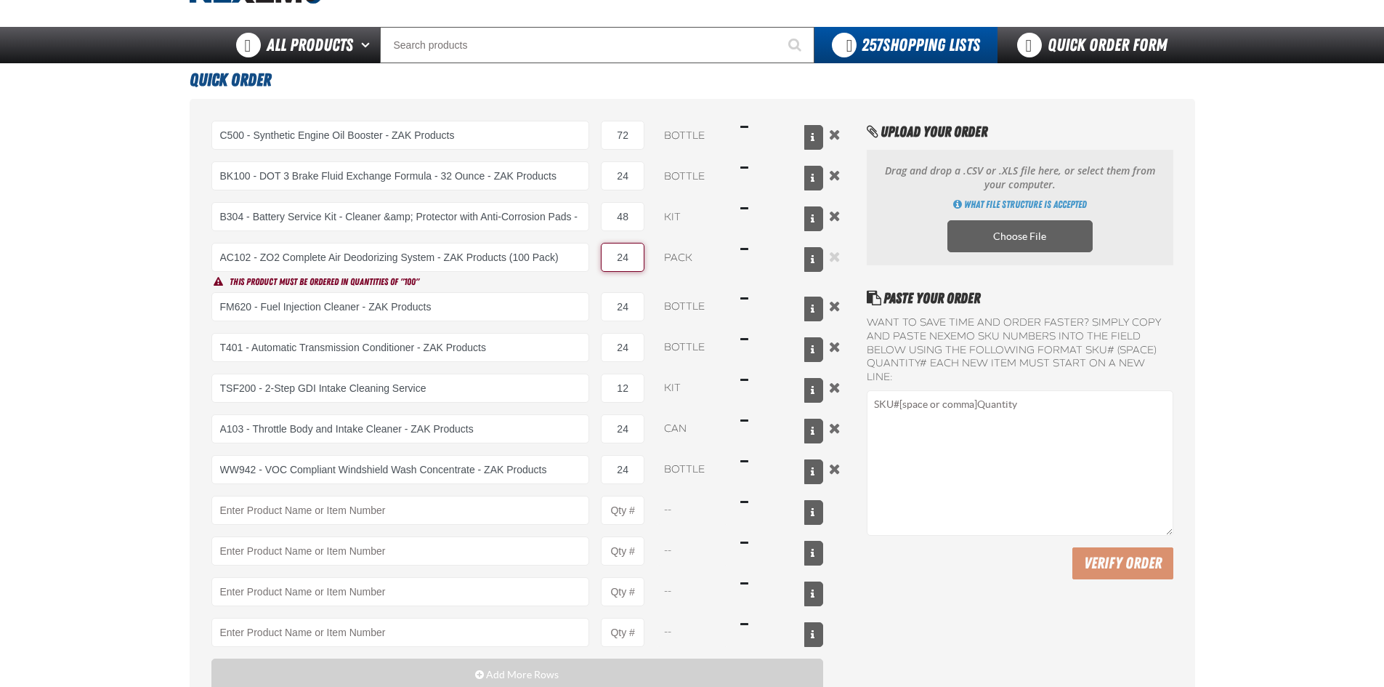
click at [836, 253] on button "Remove the current row" at bounding box center [834, 257] width 17 height 16
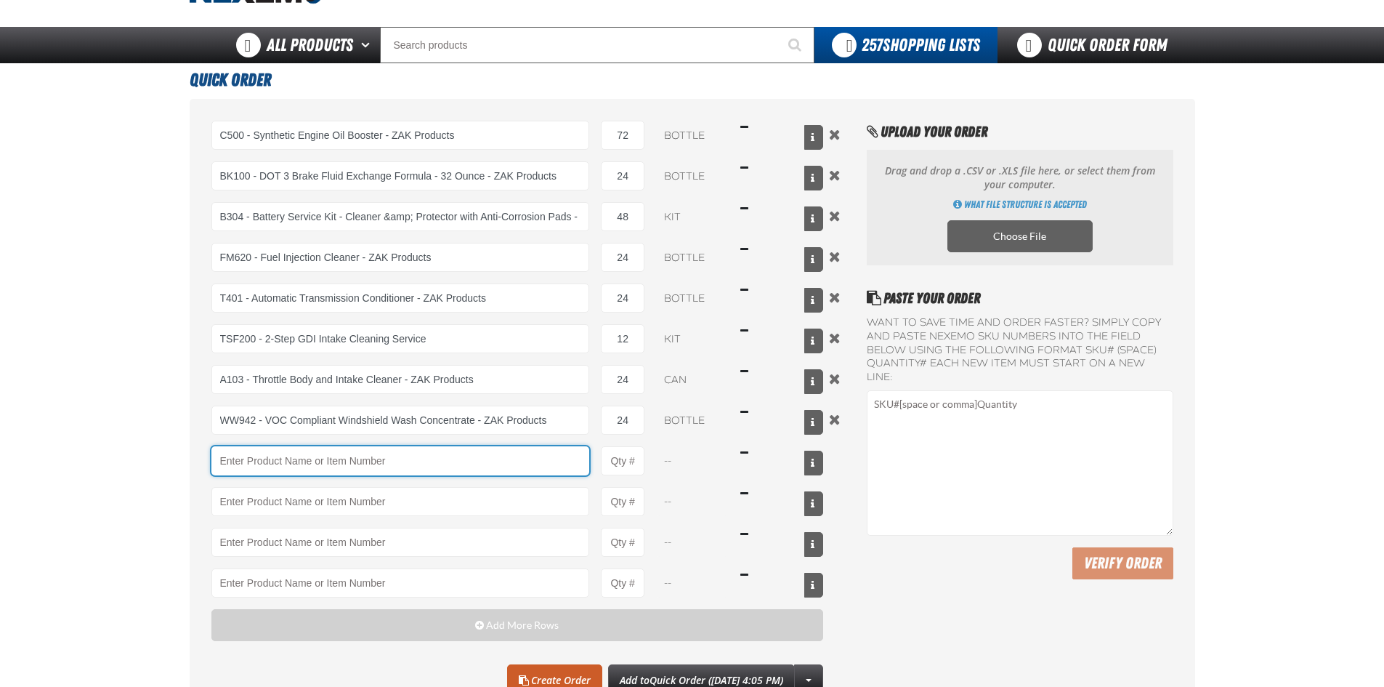
click at [296, 464] on input "Product" at bounding box center [400, 460] width 379 height 29
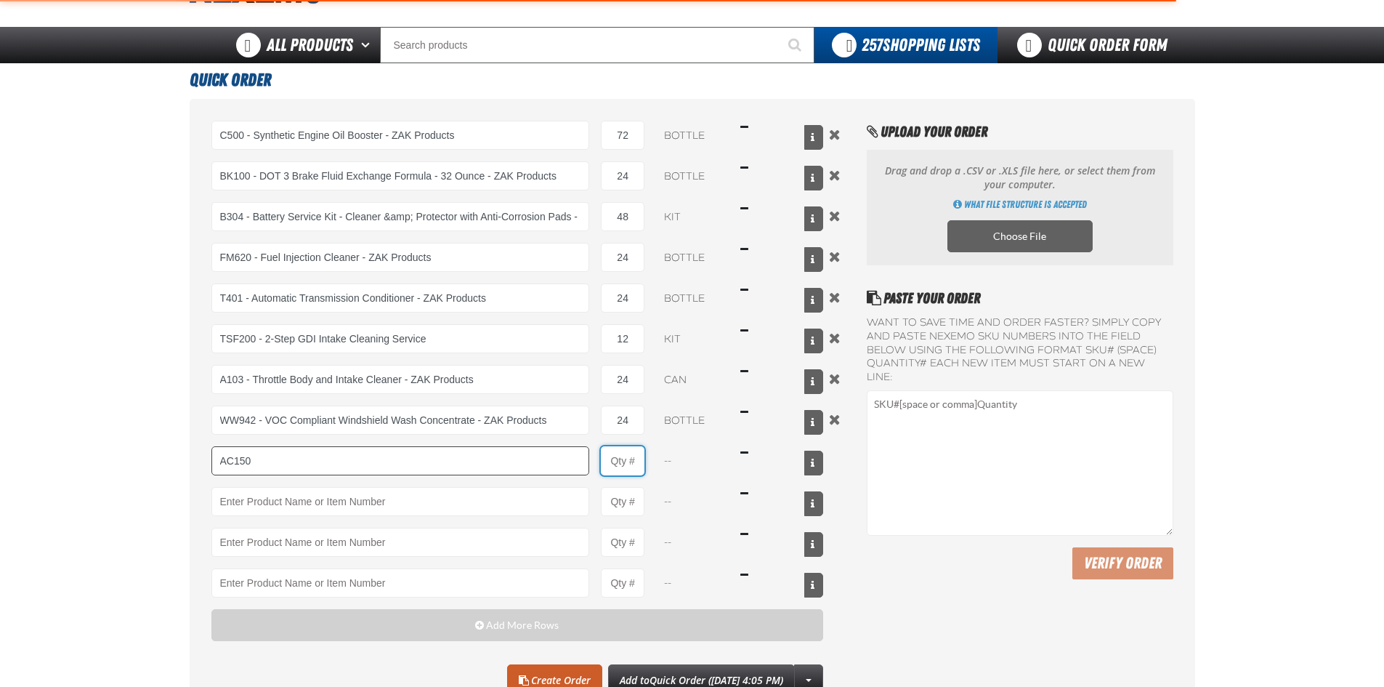
type input "AC150 - Evaporator Core Cleaner - ZAK Products"
type input "1"
select select "can"
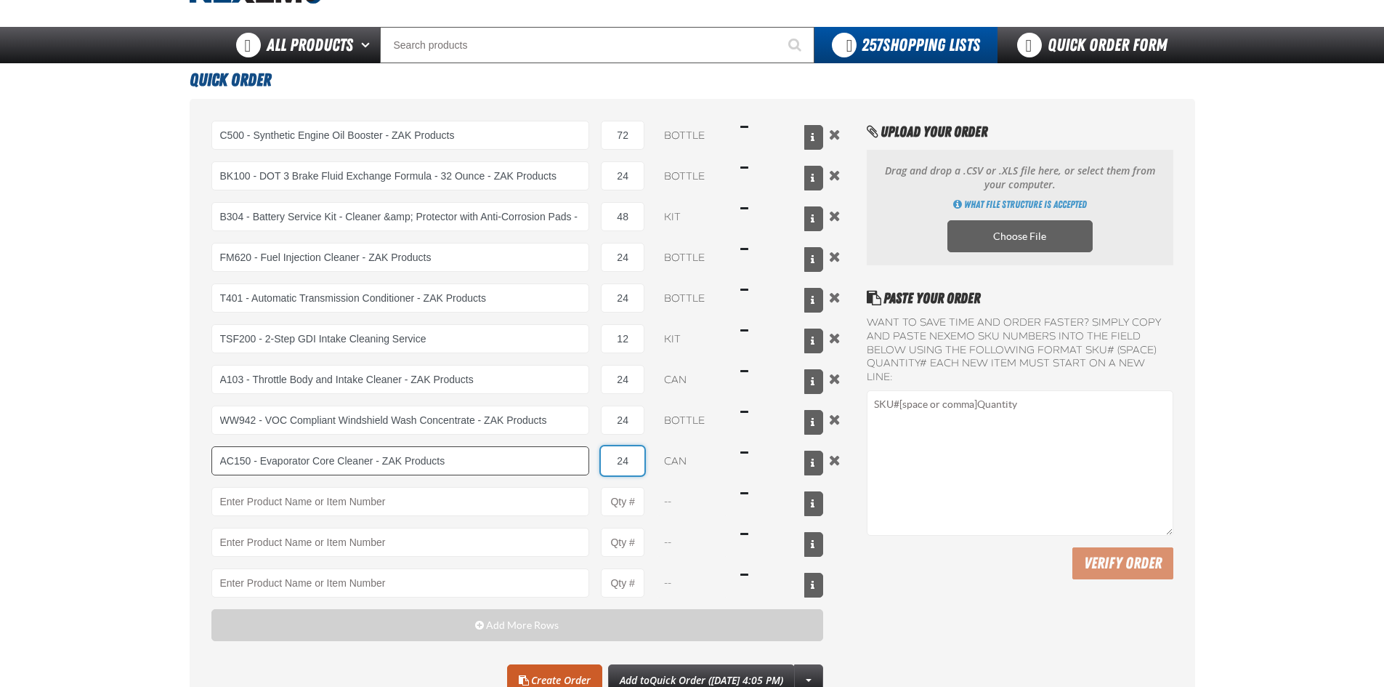
type input "24"
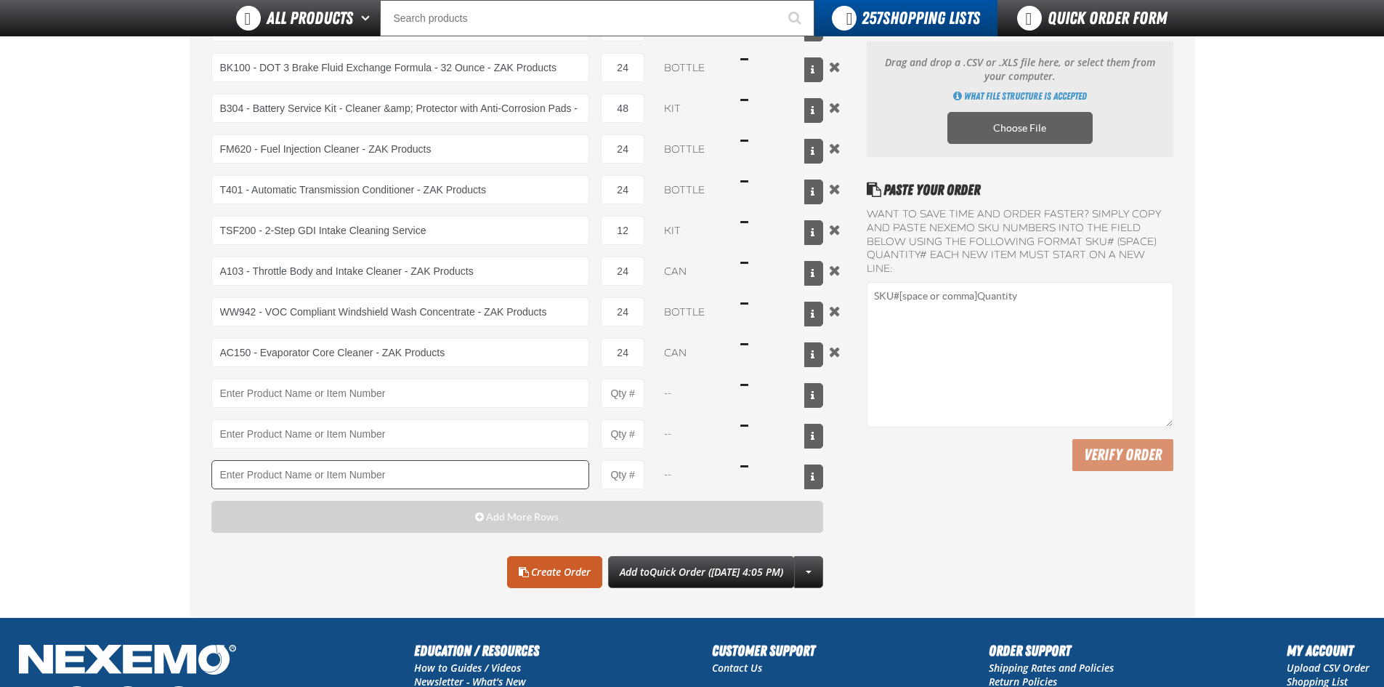
scroll to position [145, 0]
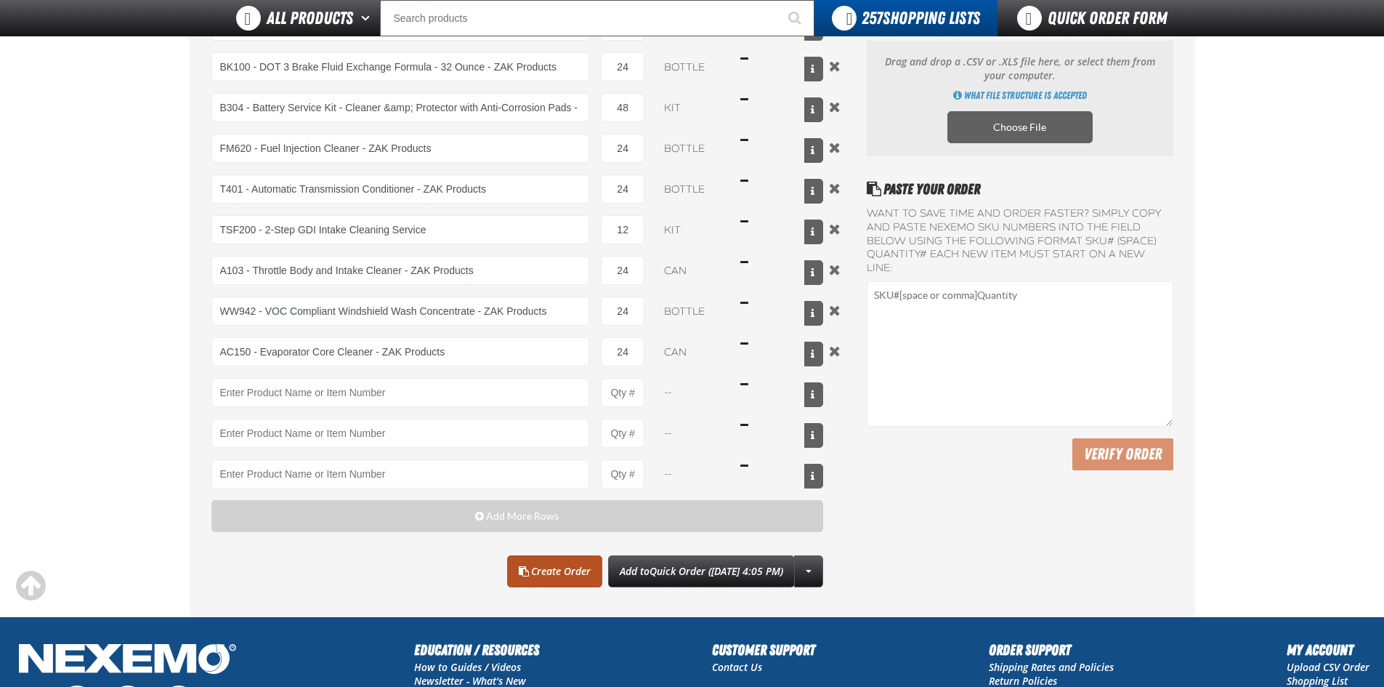
click at [536, 568] on link "Create Order" at bounding box center [554, 571] width 95 height 32
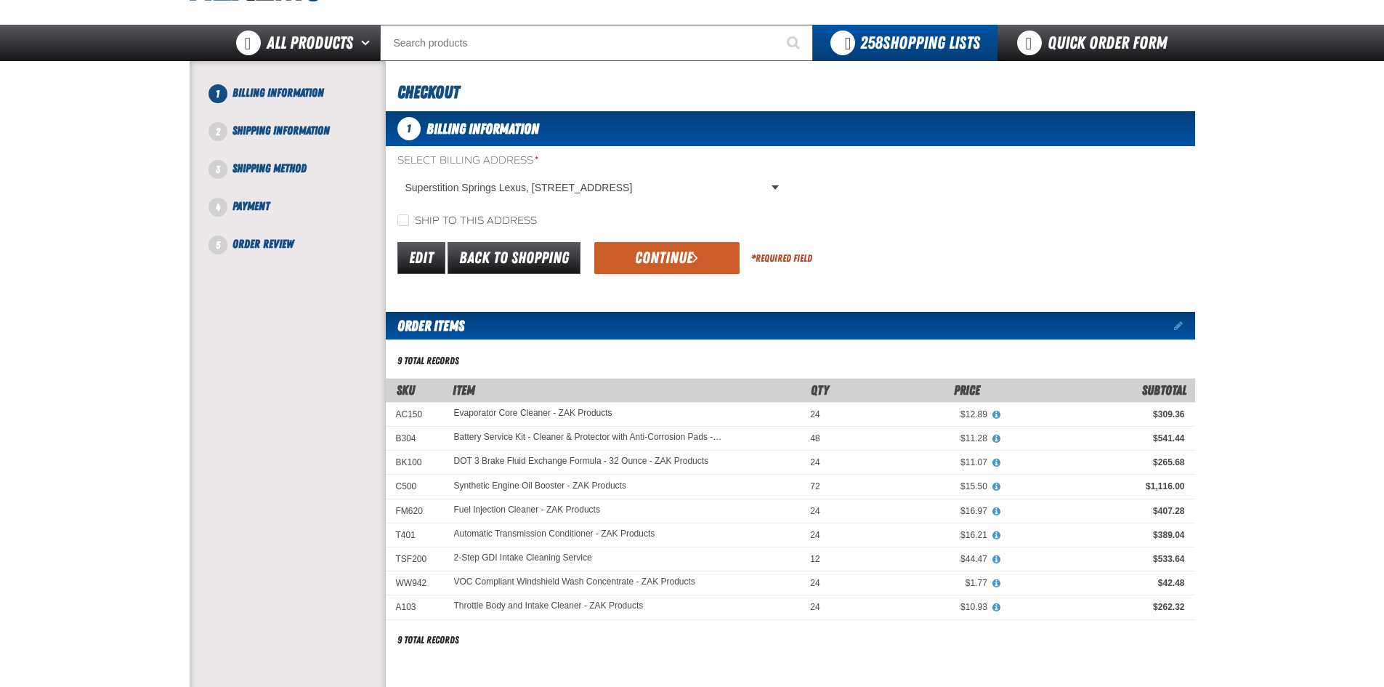
scroll to position [73, 0]
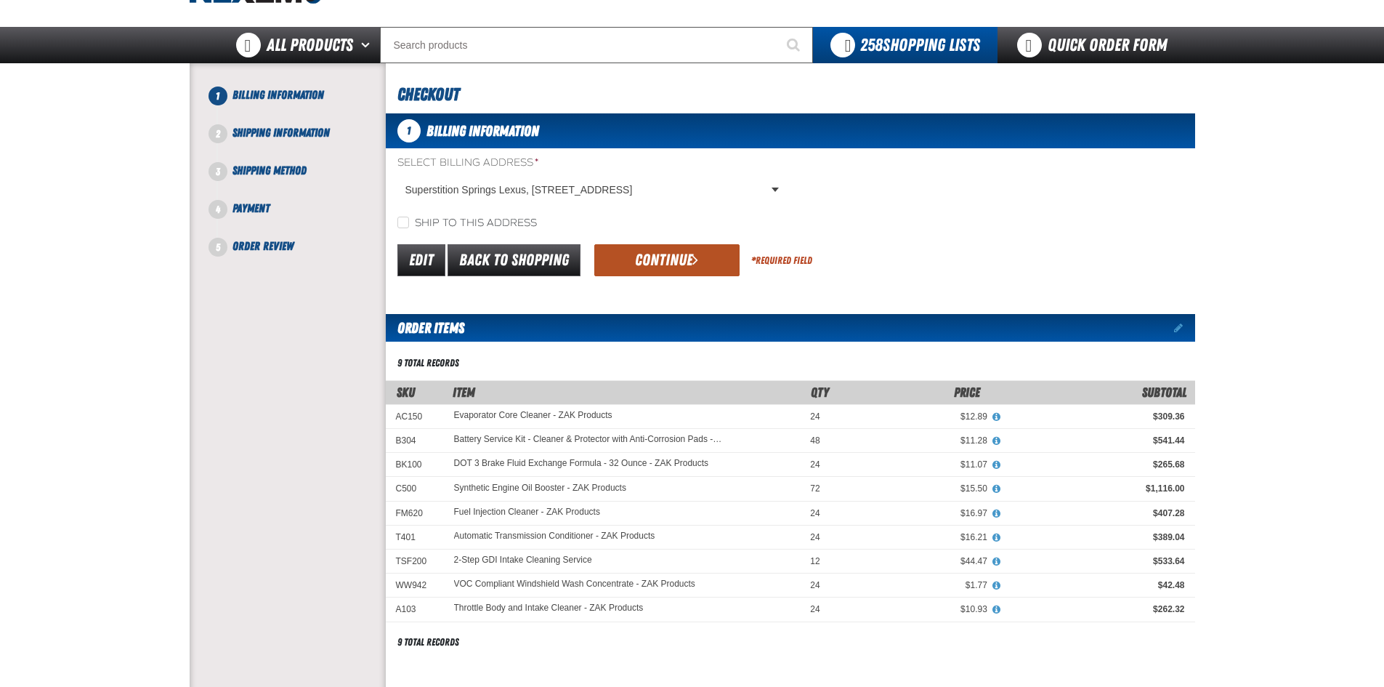
click at [663, 259] on button "Continue" at bounding box center [666, 260] width 145 height 32
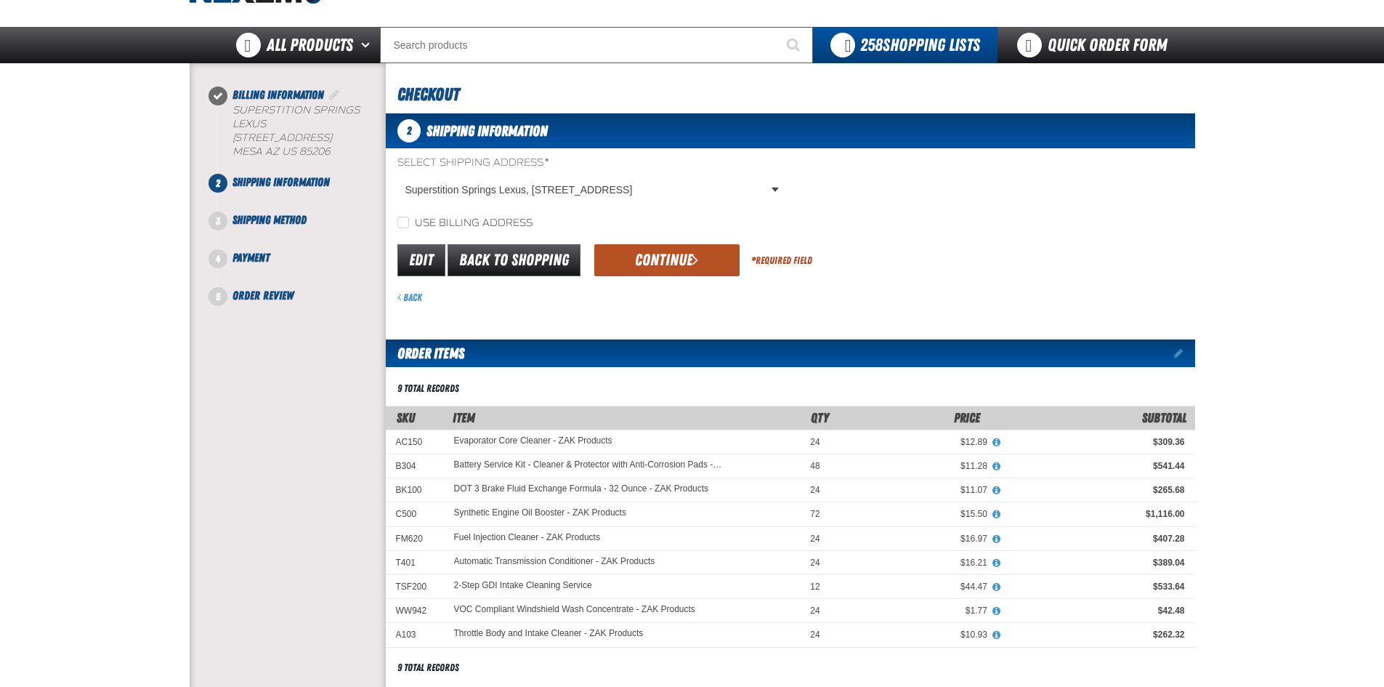
click at [683, 257] on button "Continue" at bounding box center [666, 260] width 145 height 32
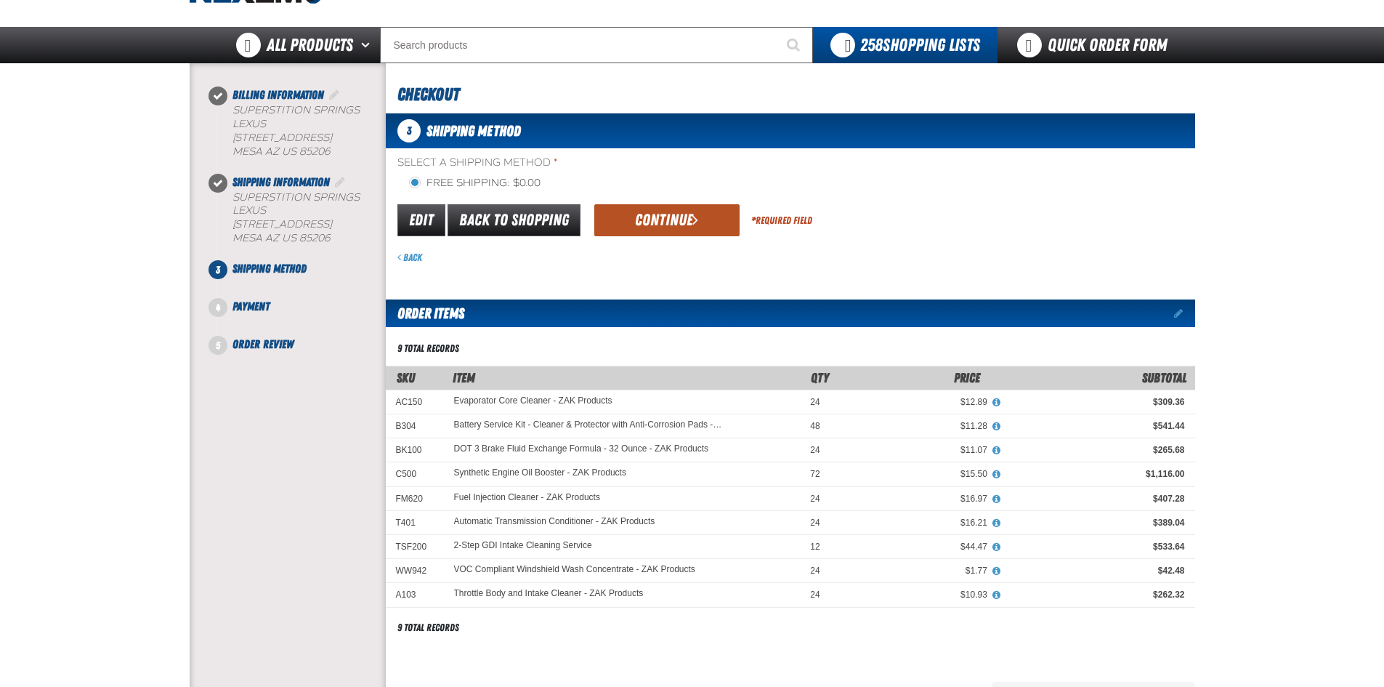
click at [684, 215] on button "Continue" at bounding box center [666, 220] width 145 height 32
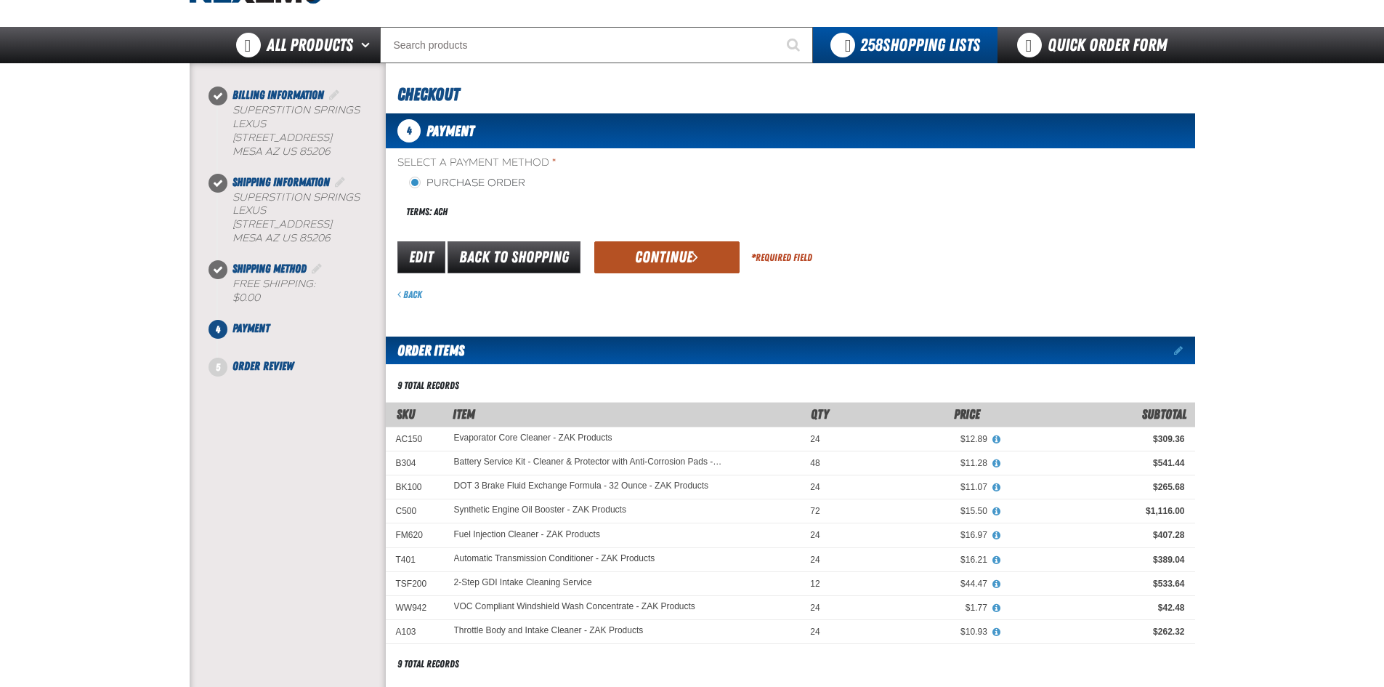
click at [677, 265] on button "Continue" at bounding box center [666, 257] width 145 height 32
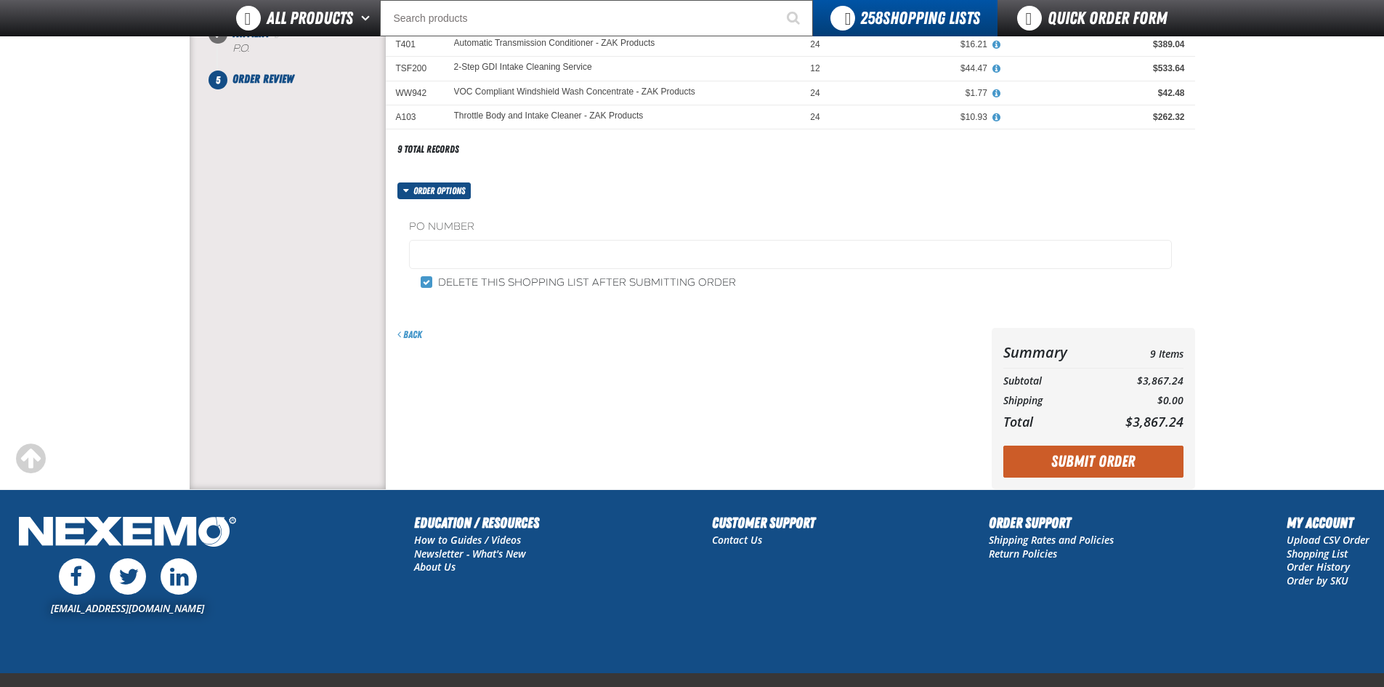
scroll to position [339, 0]
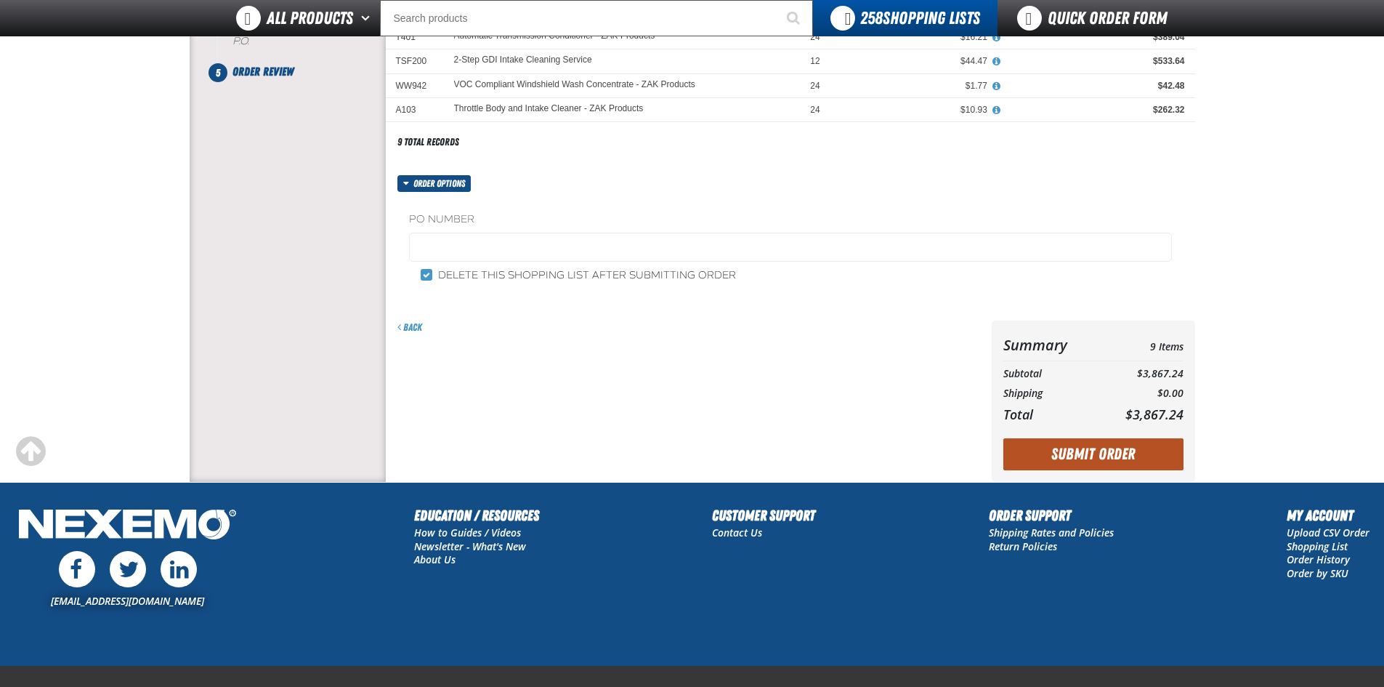
click at [1112, 453] on button "Submit Order" at bounding box center [1094, 454] width 180 height 32
